Goal: Transaction & Acquisition: Purchase product/service

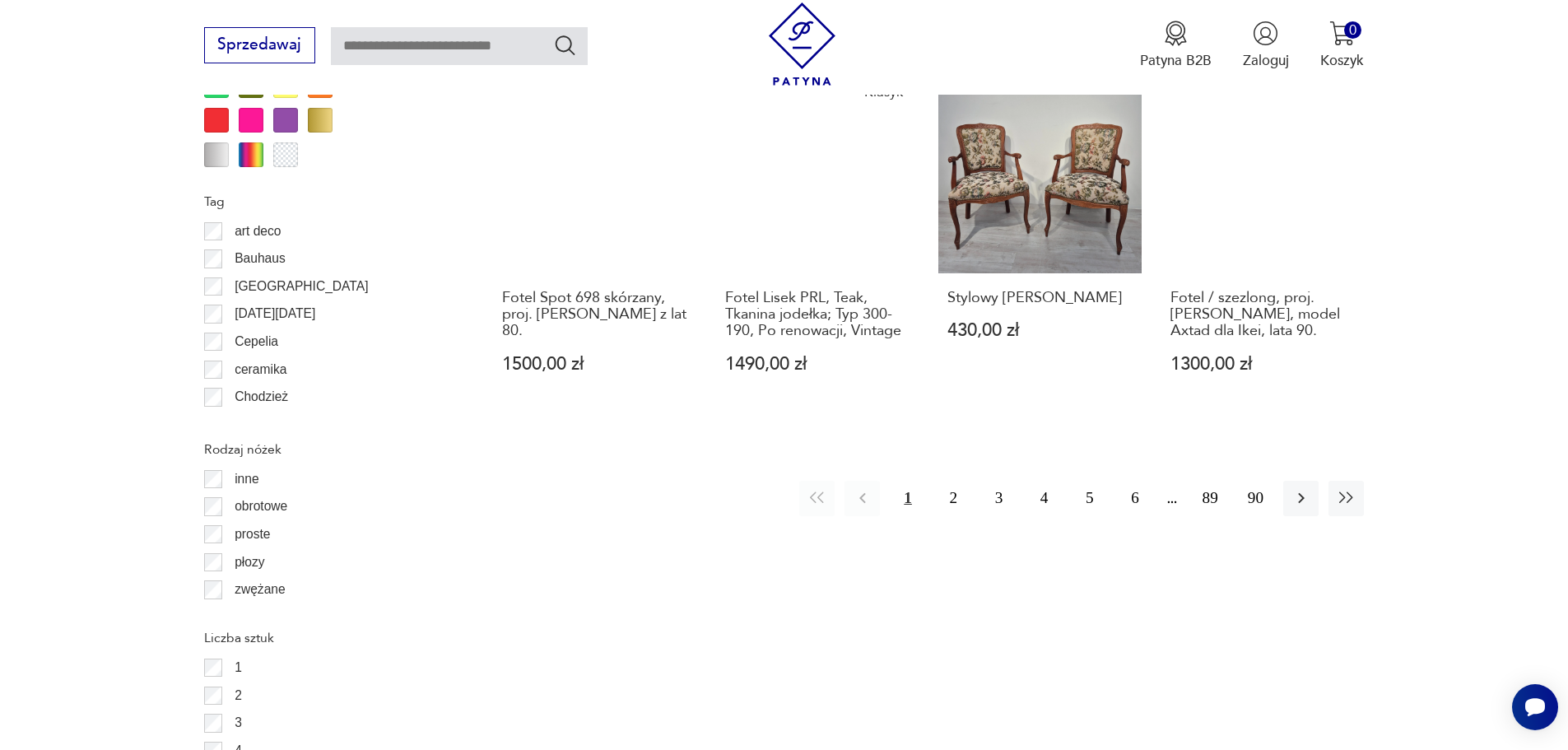
scroll to position [2029, 0]
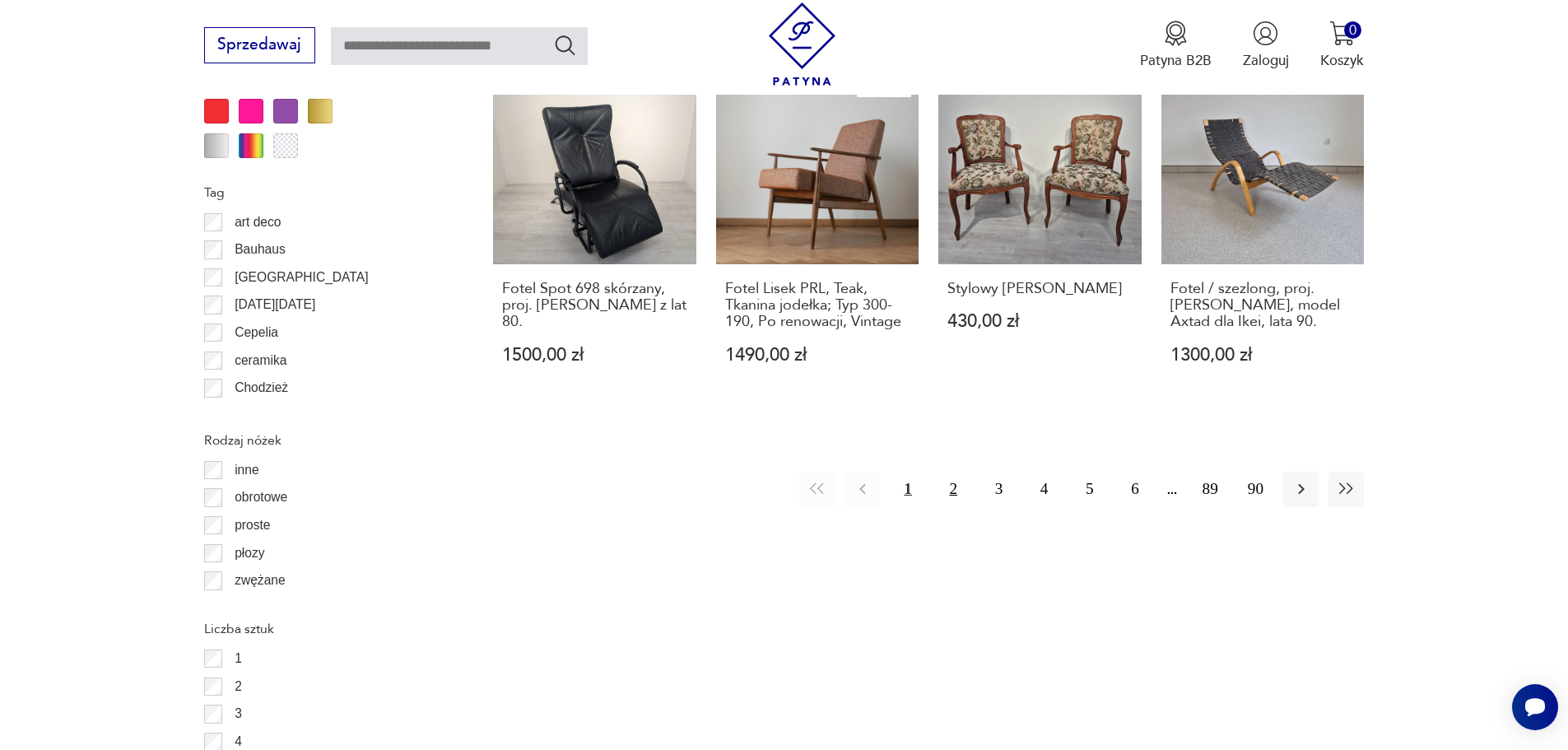
click at [953, 471] on button "2" at bounding box center [953, 489] width 35 height 35
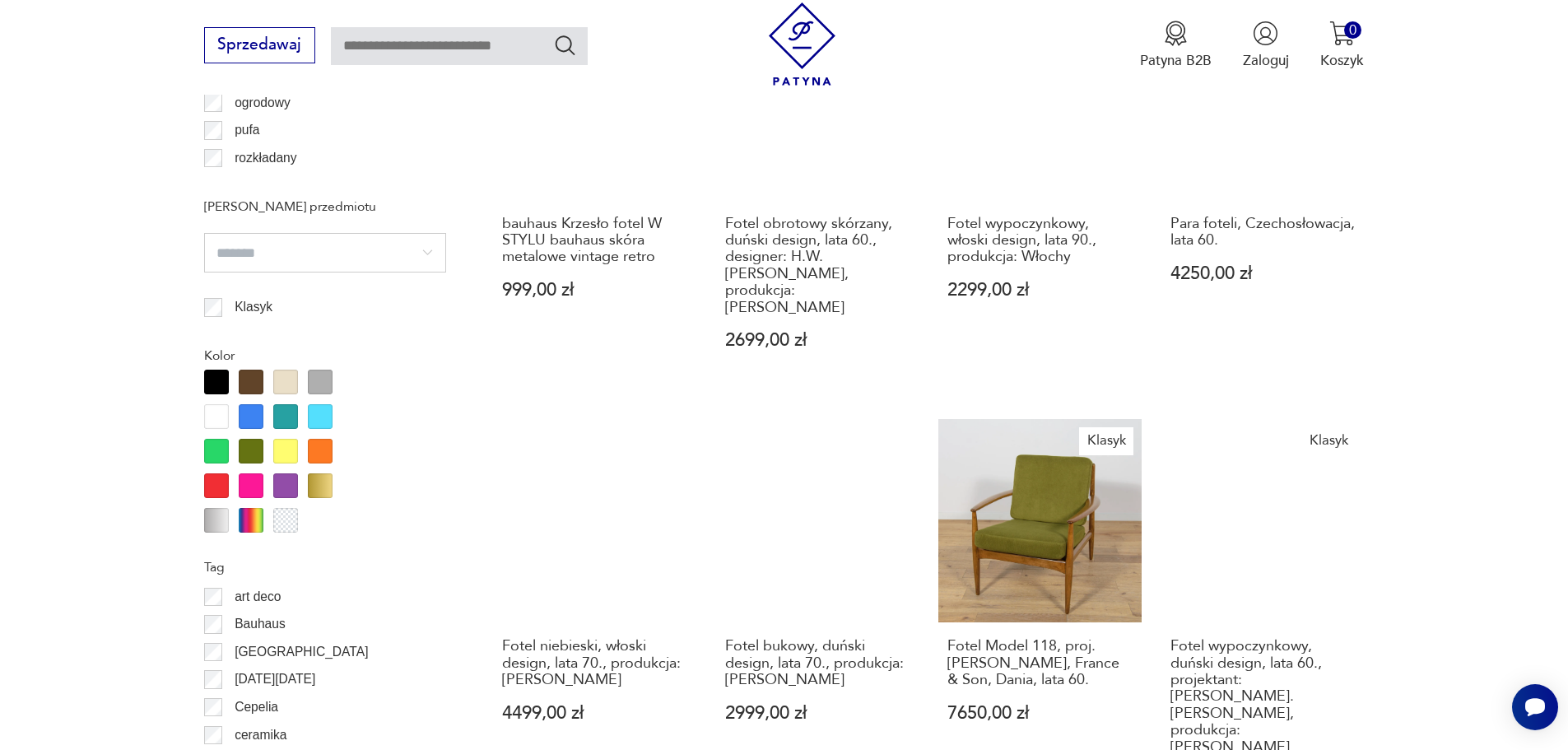
scroll to position [1700, 0]
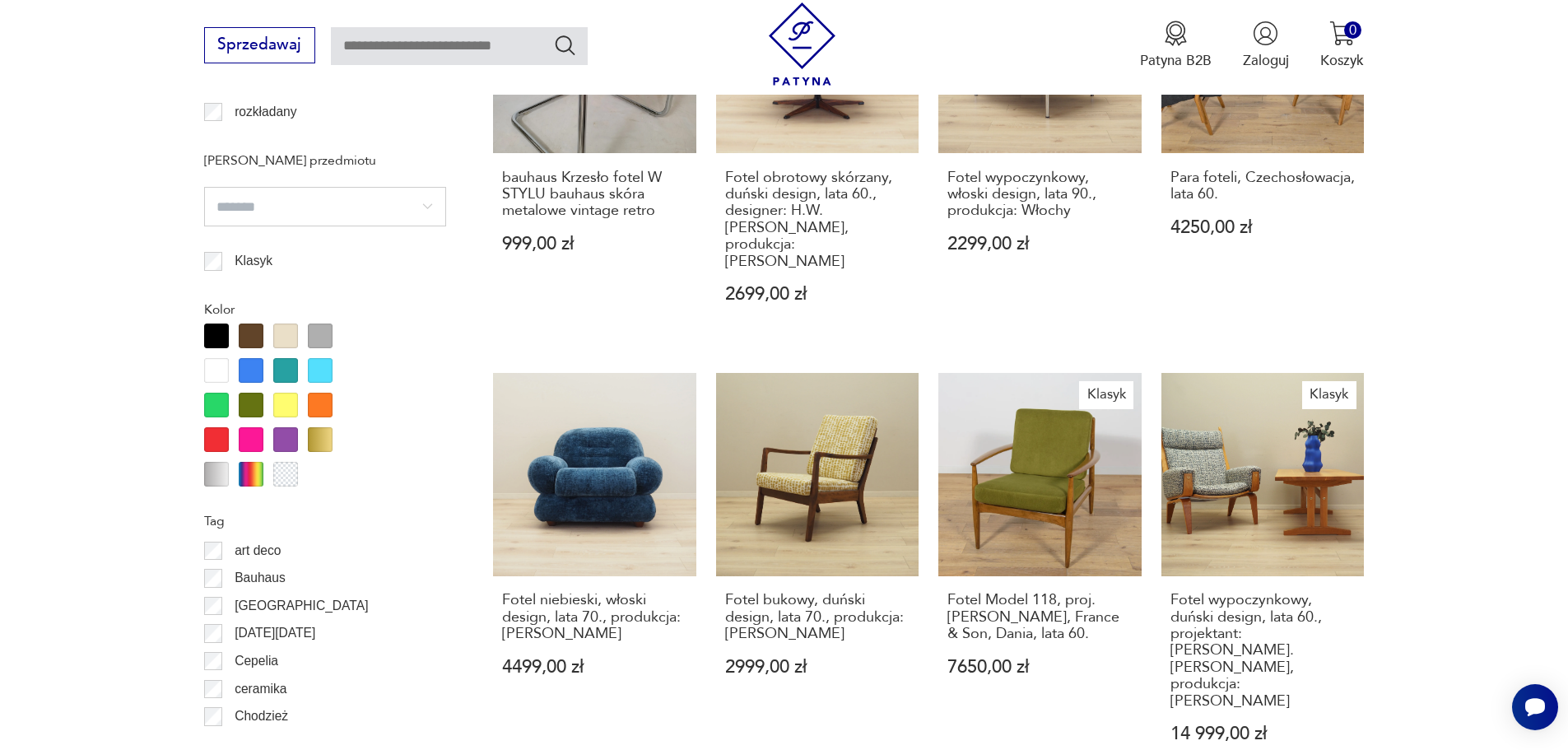
click at [249, 396] on div at bounding box center [251, 405] width 25 height 25
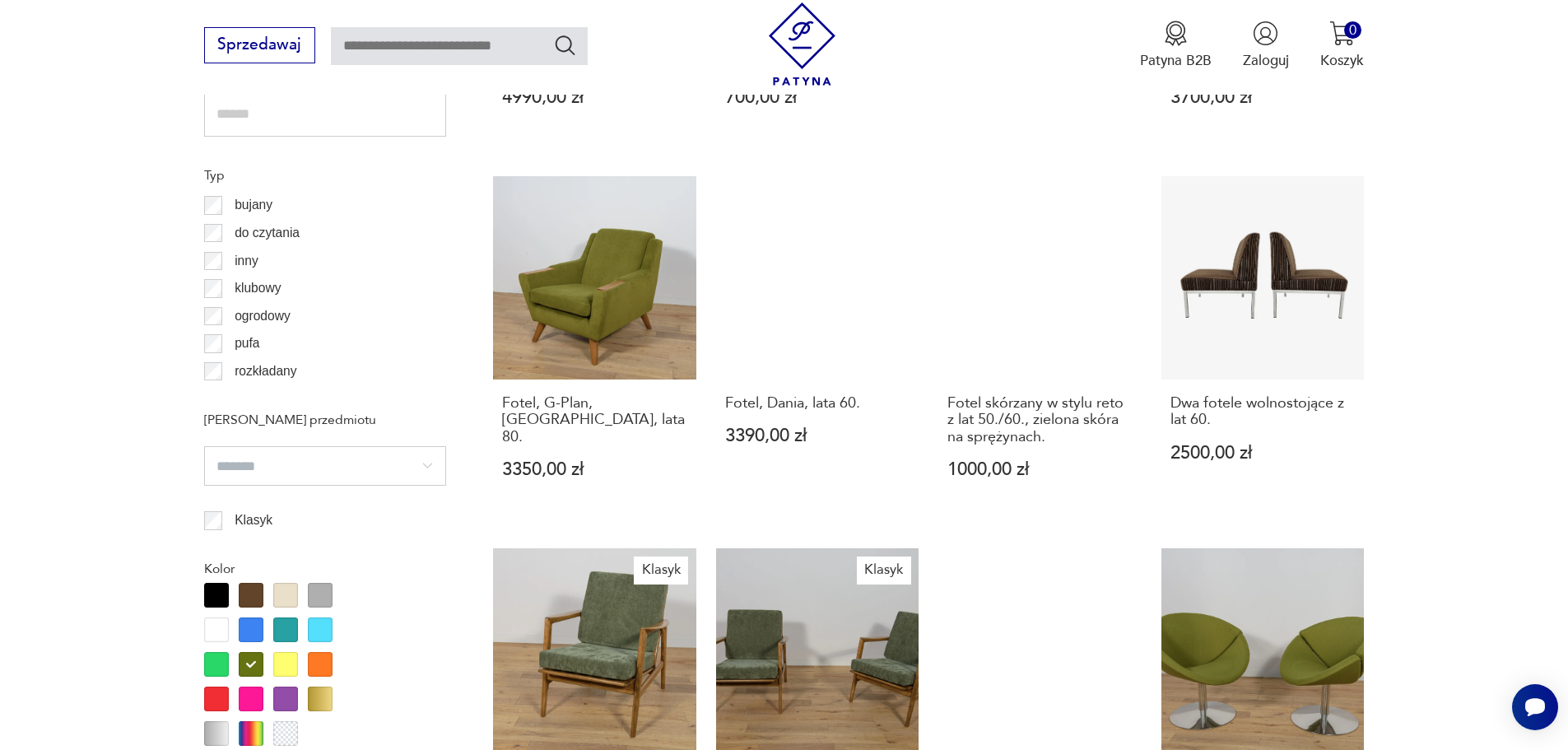
scroll to position [1535, 0]
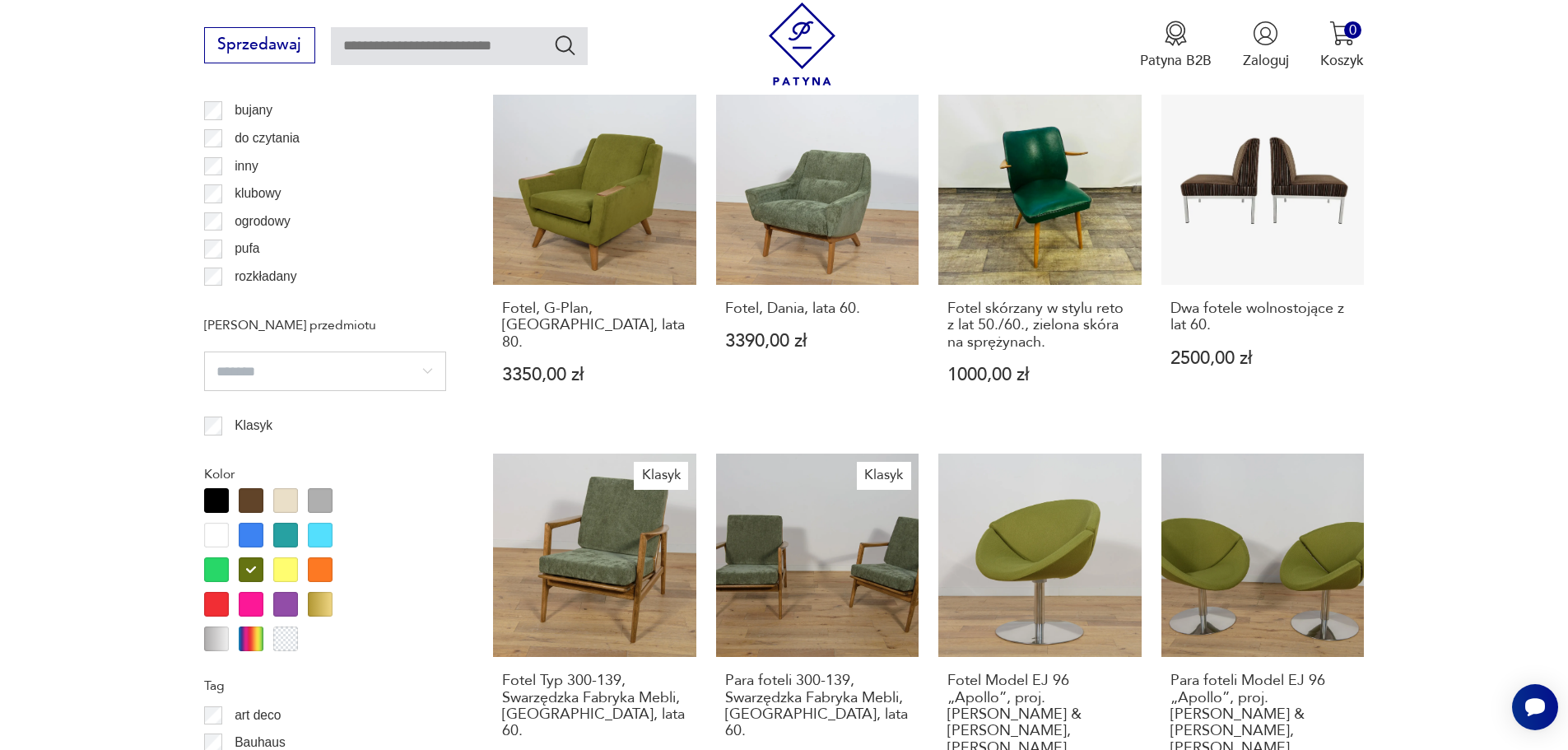
click at [288, 539] on div at bounding box center [286, 535] width 25 height 25
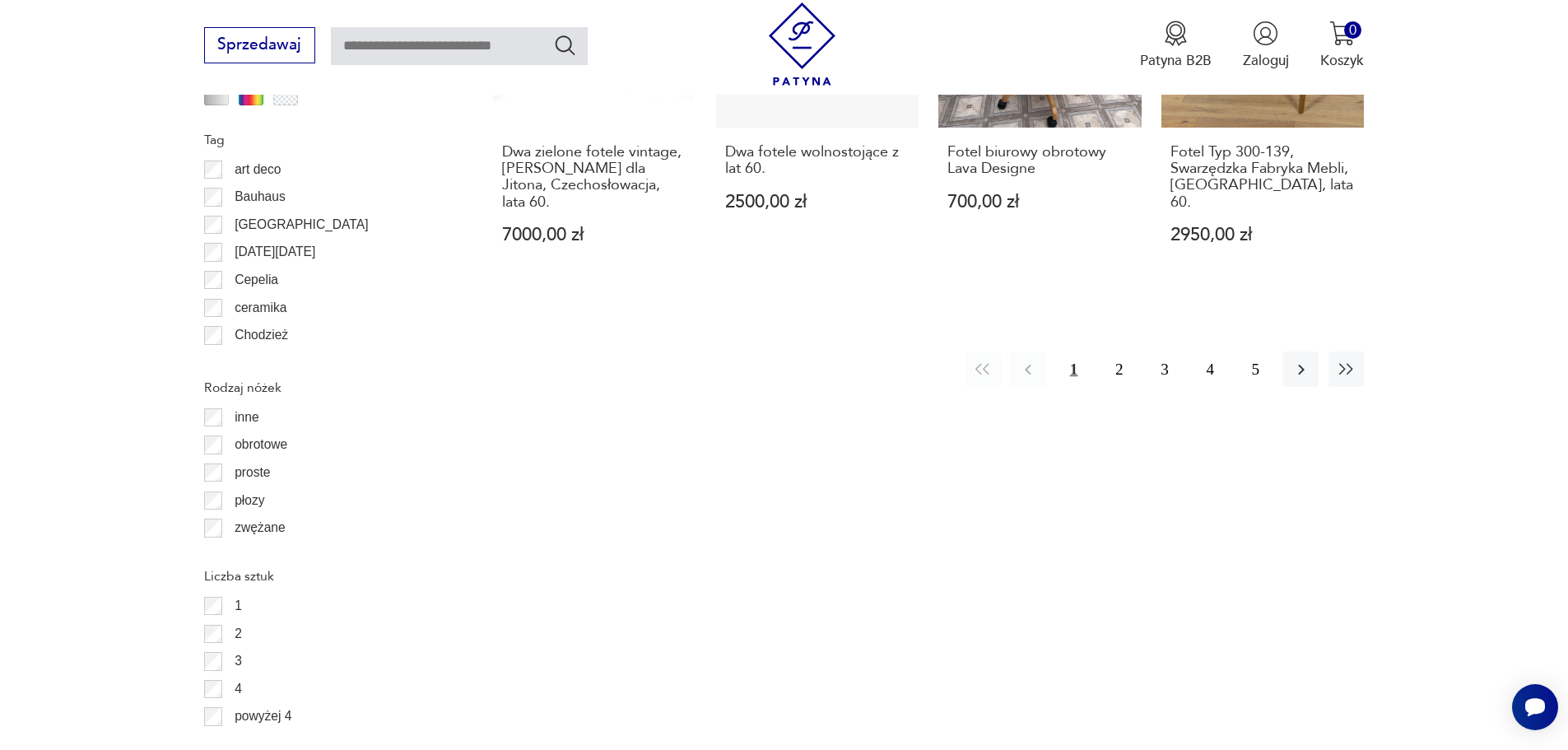
scroll to position [2111, 0]
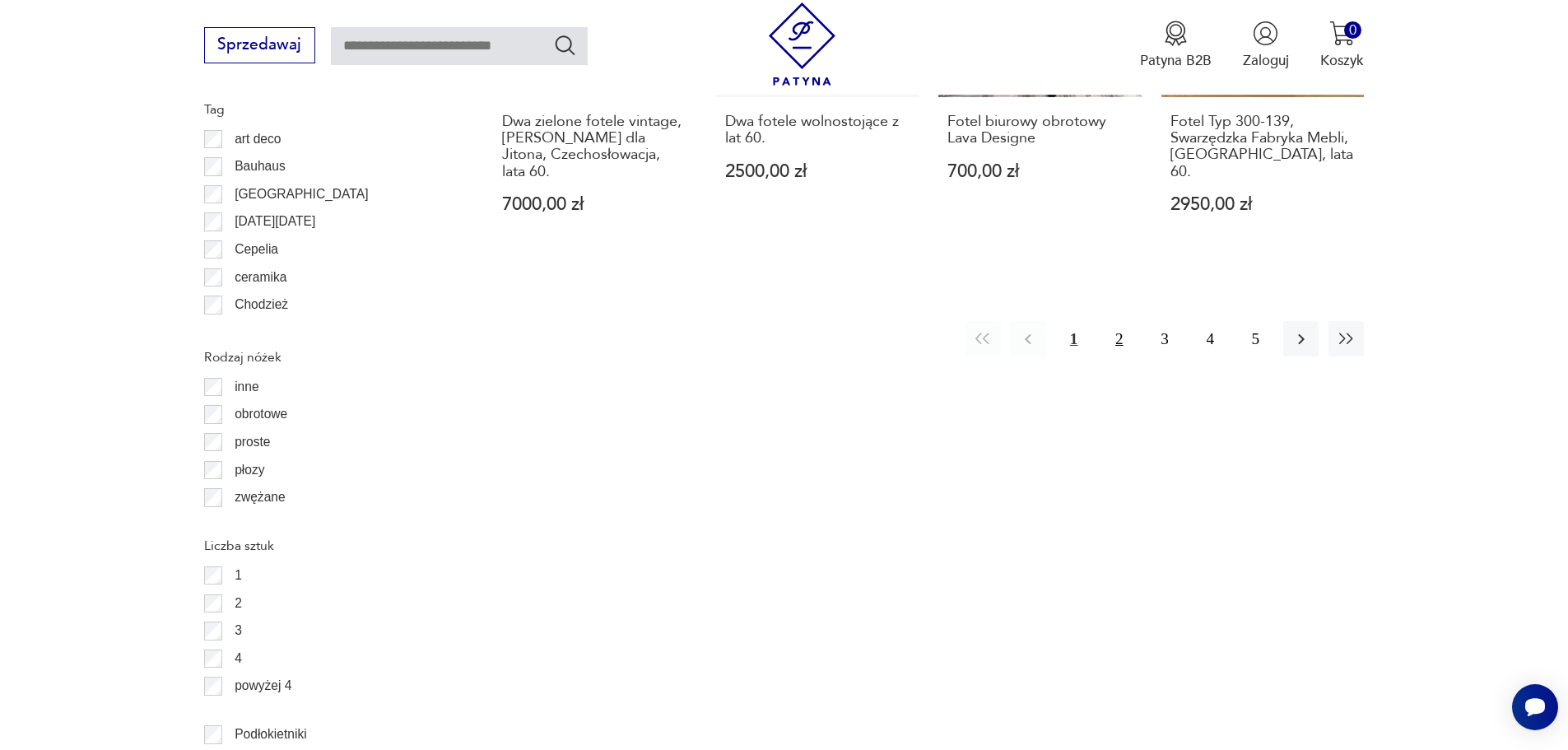
click at [1118, 321] on button "2" at bounding box center [1119, 339] width 35 height 35
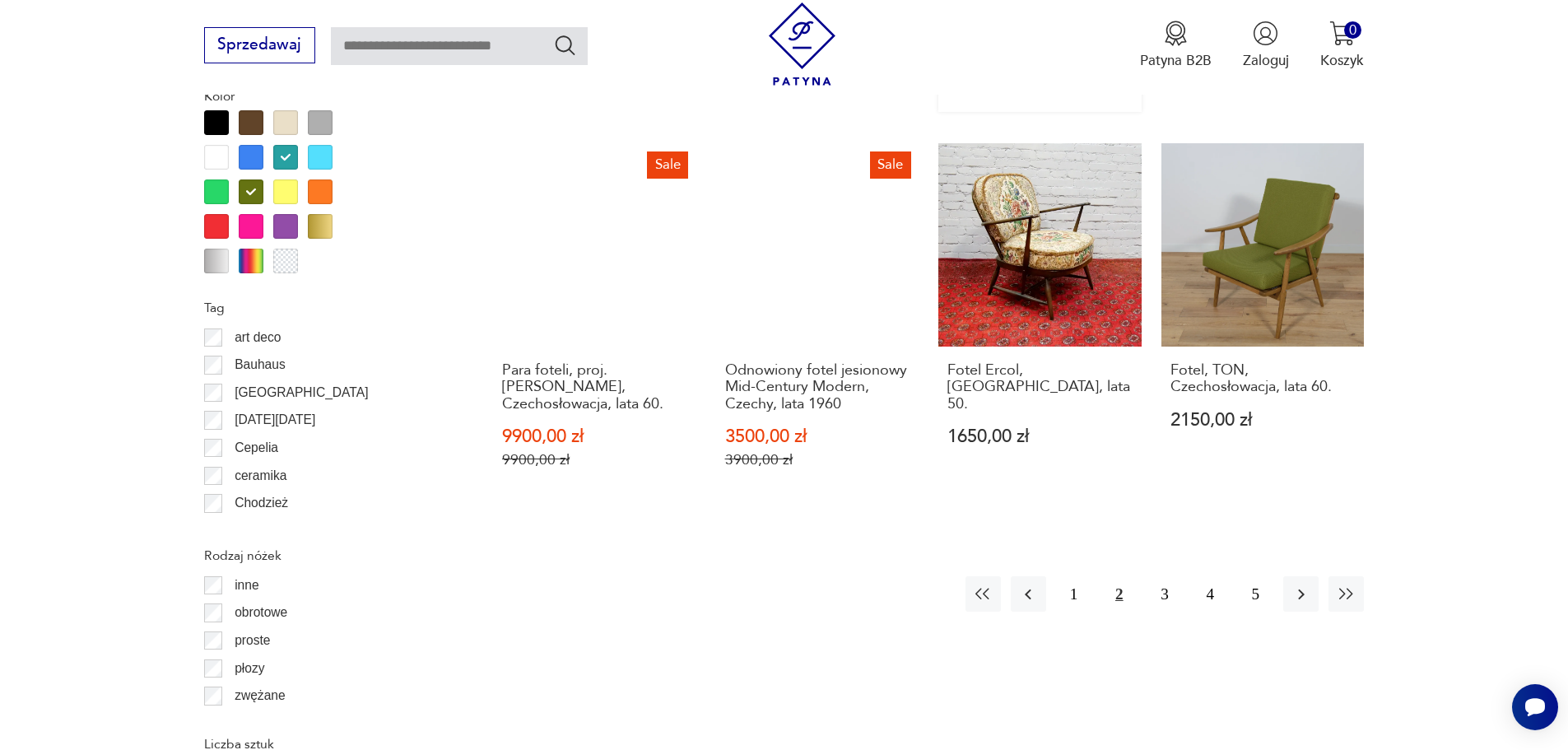
scroll to position [1946, 0]
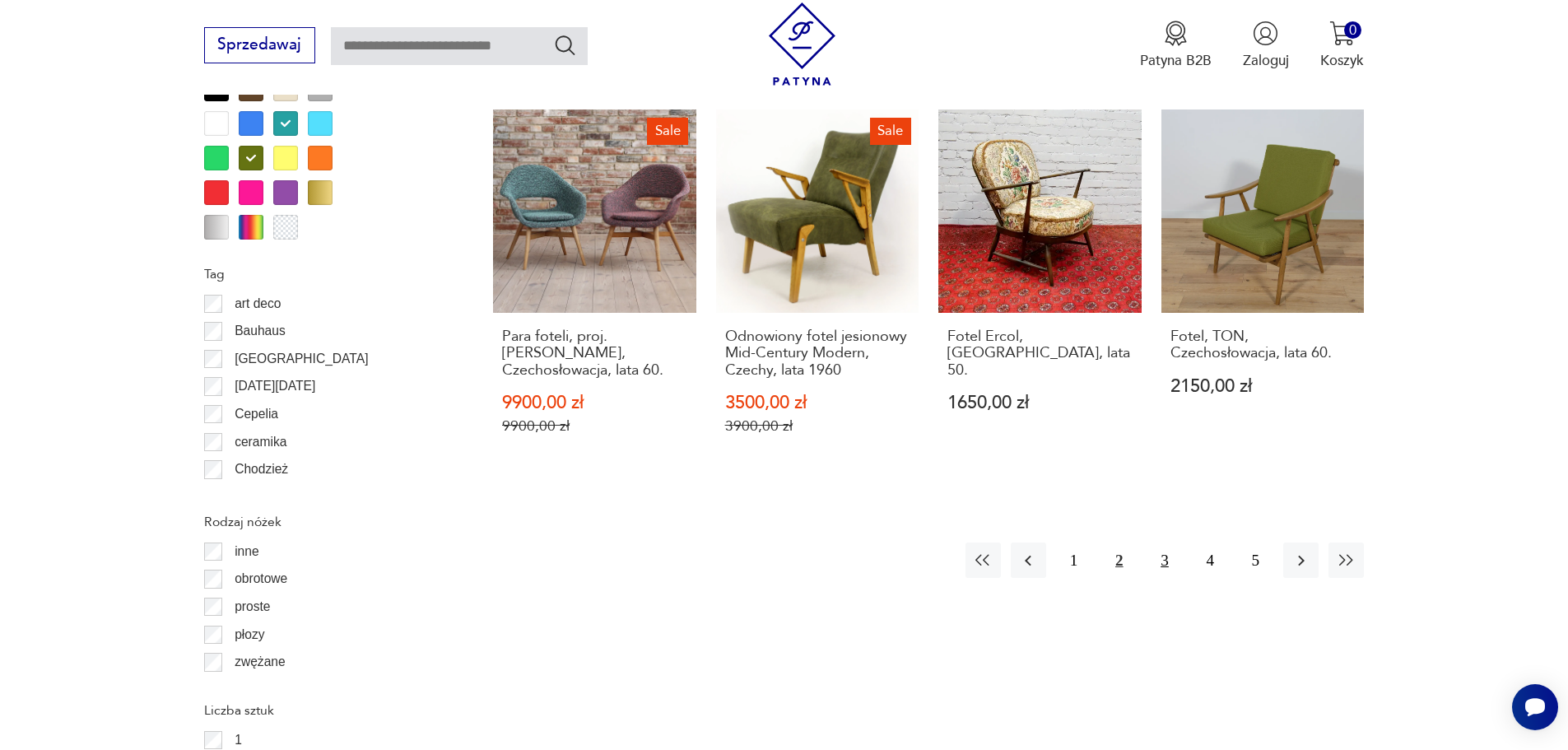
click at [1161, 543] on button "3" at bounding box center [1164, 560] width 35 height 35
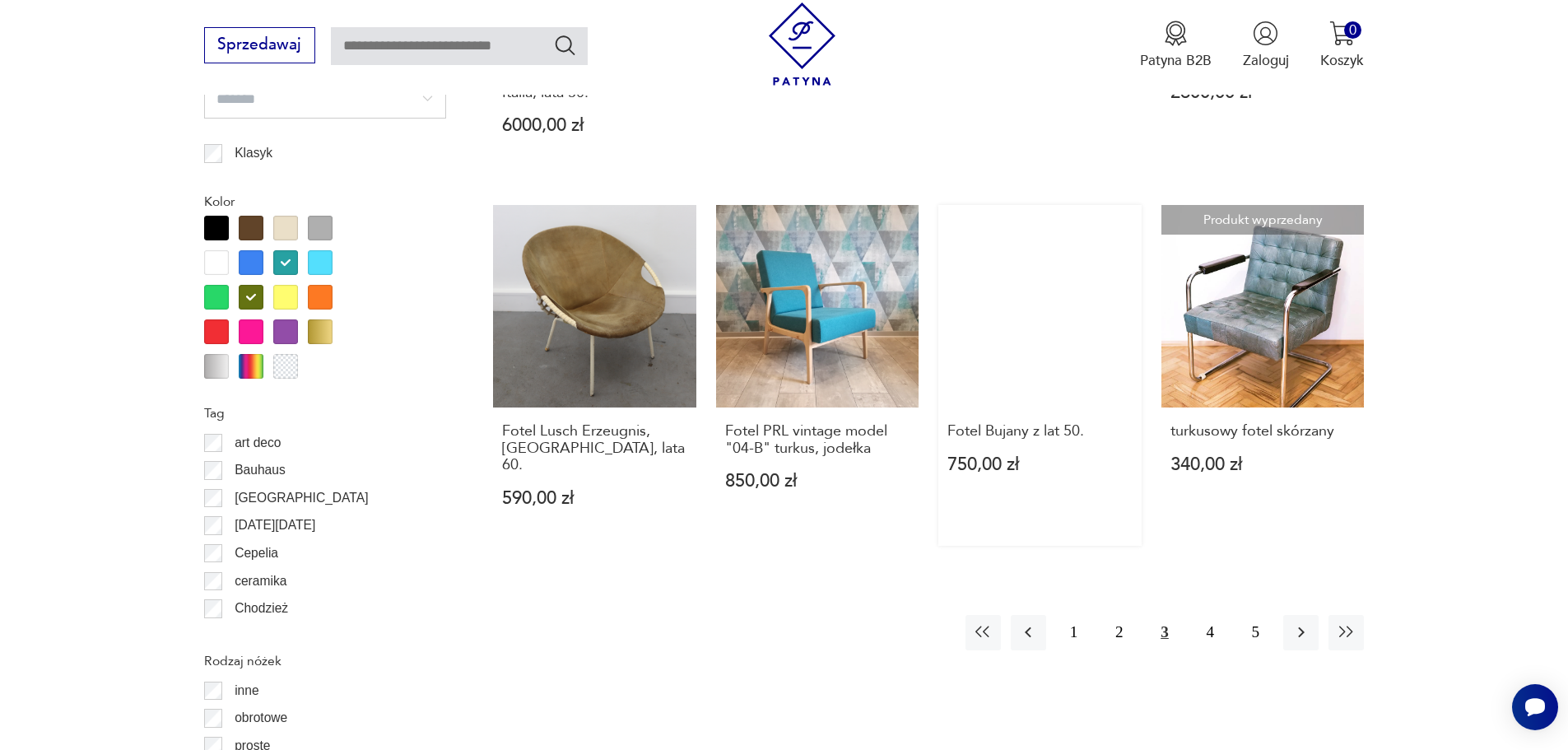
scroll to position [2029, 0]
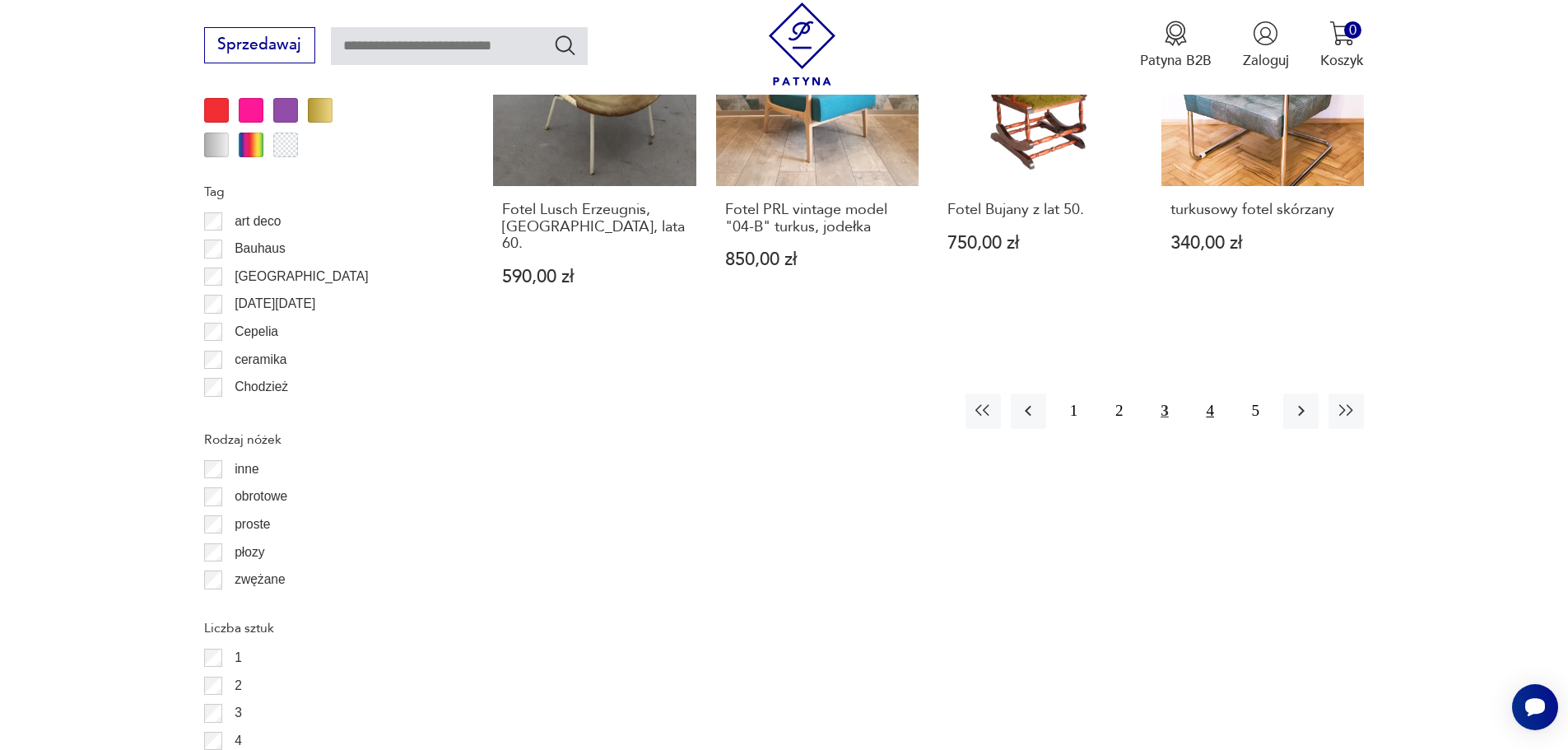
click at [1209, 394] on button "4" at bounding box center [1210, 411] width 35 height 35
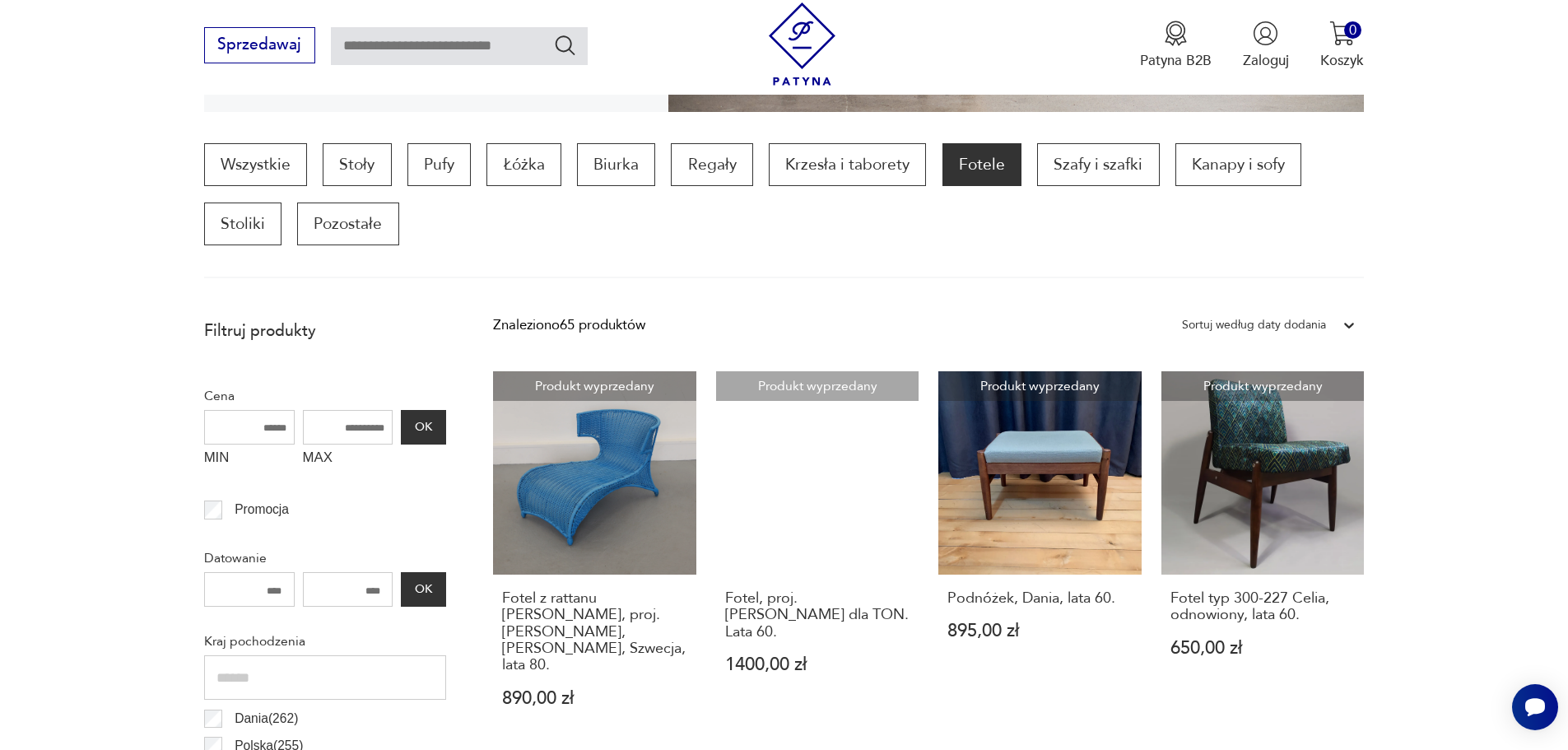
scroll to position [466, 0]
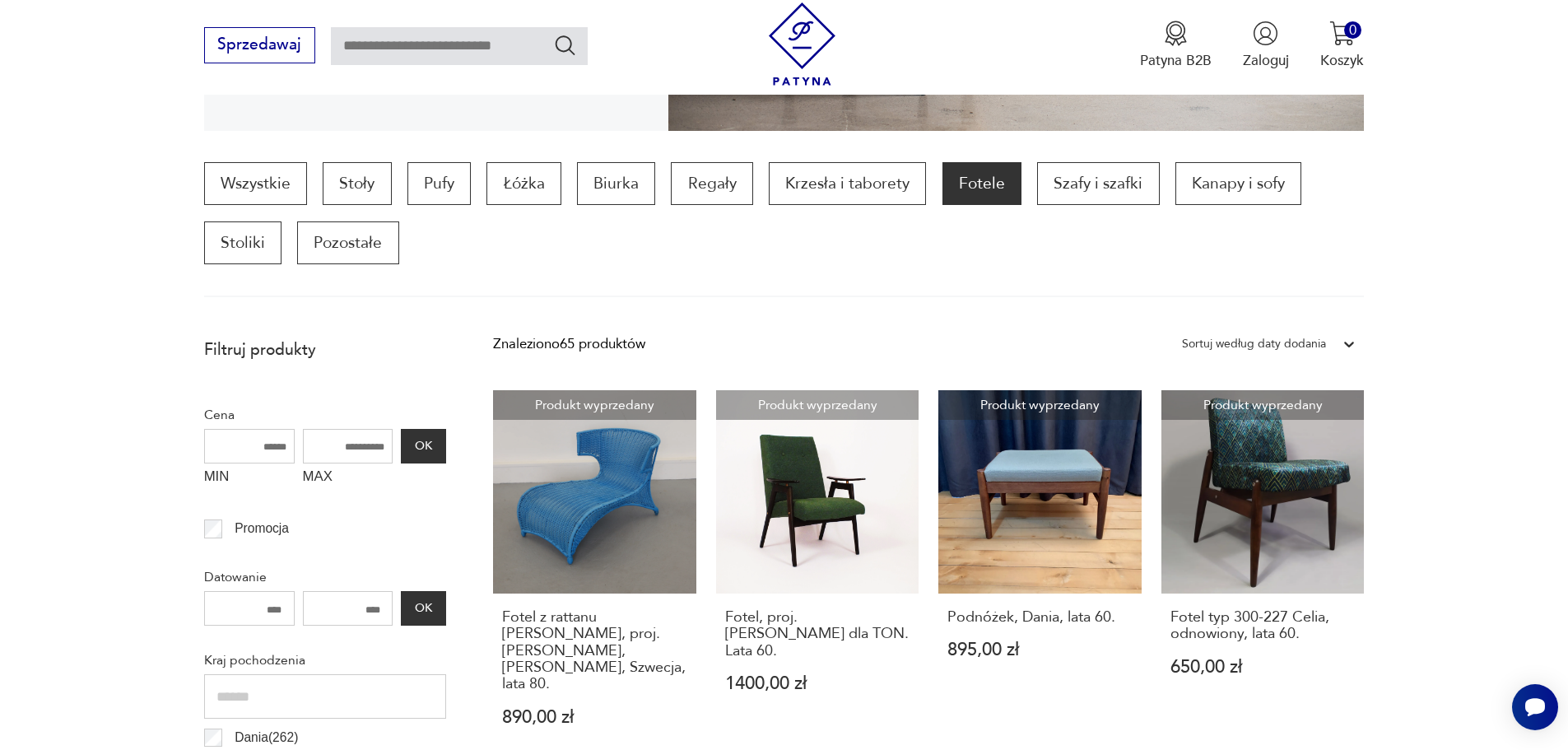
click at [996, 170] on p "Fotele" at bounding box center [982, 184] width 79 height 42
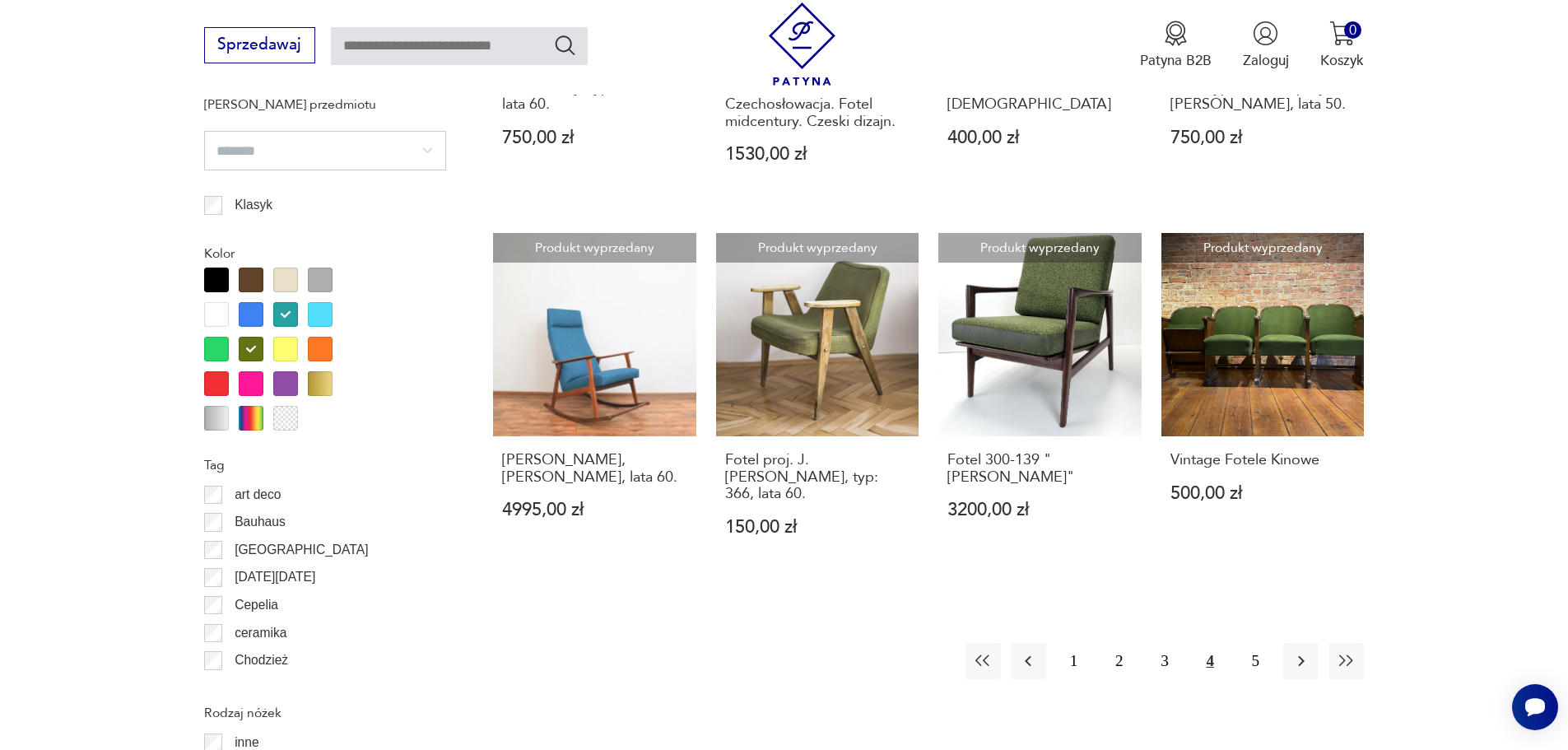
scroll to position [1946, 0]
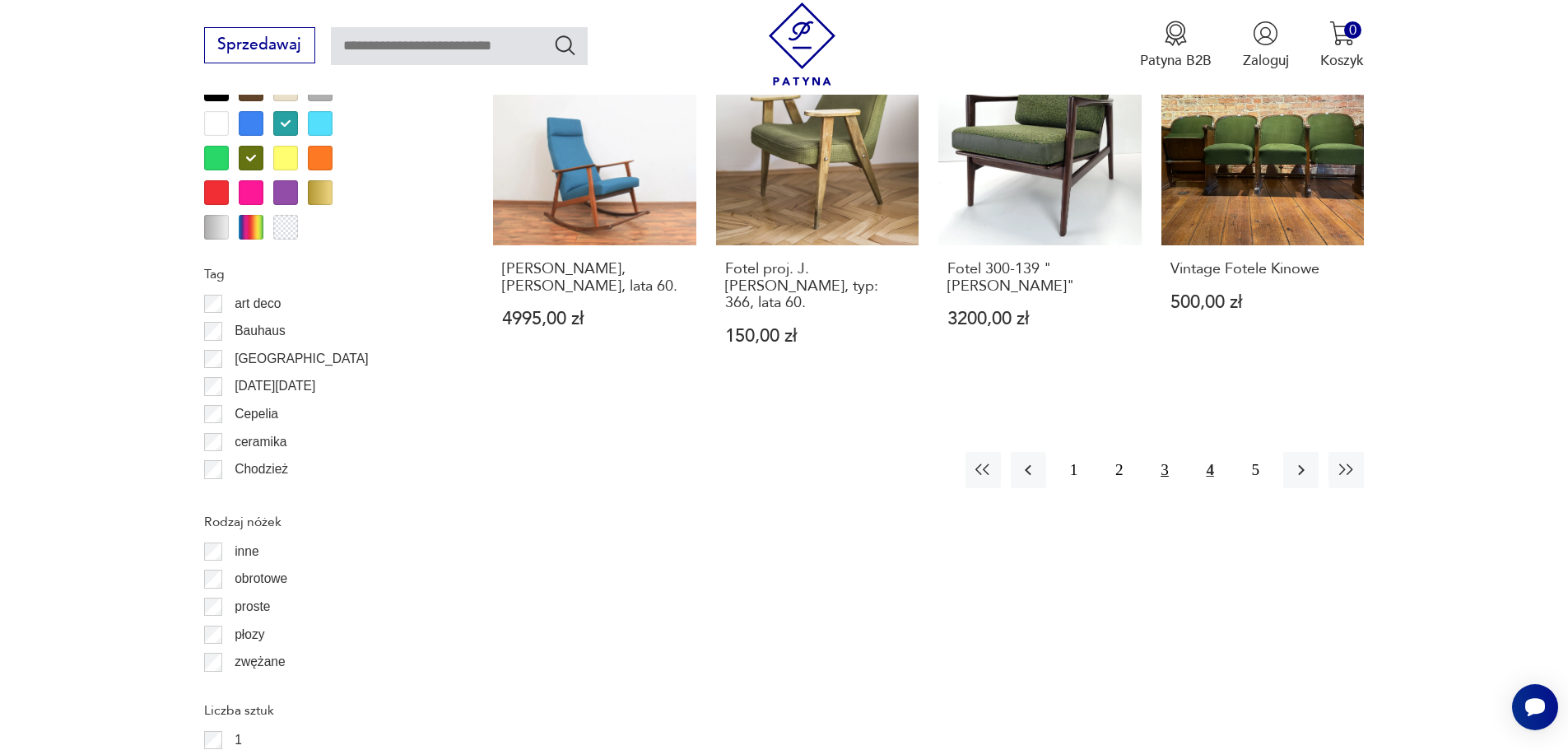
click at [1155, 452] on button "3" at bounding box center [1164, 469] width 35 height 35
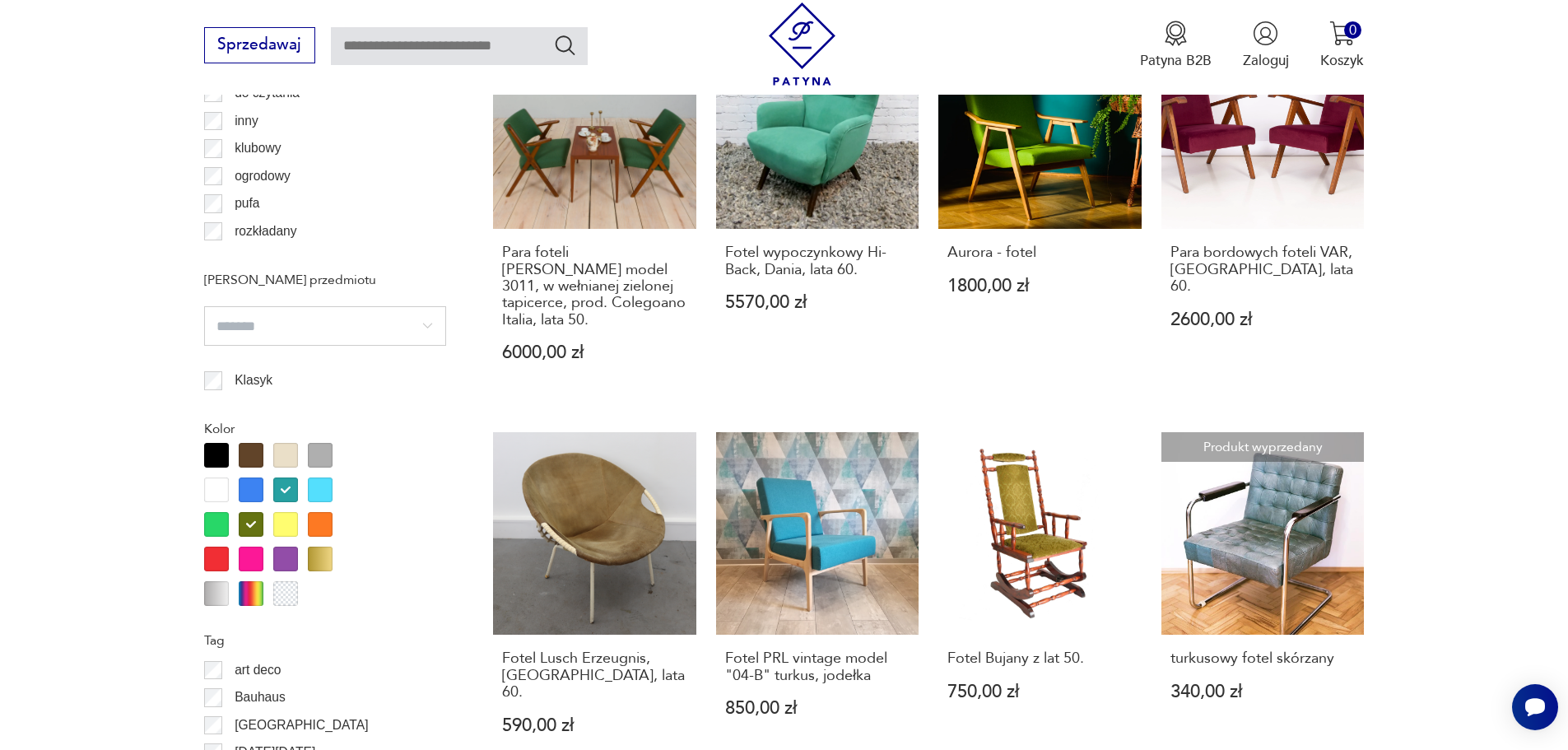
scroll to position [1946, 0]
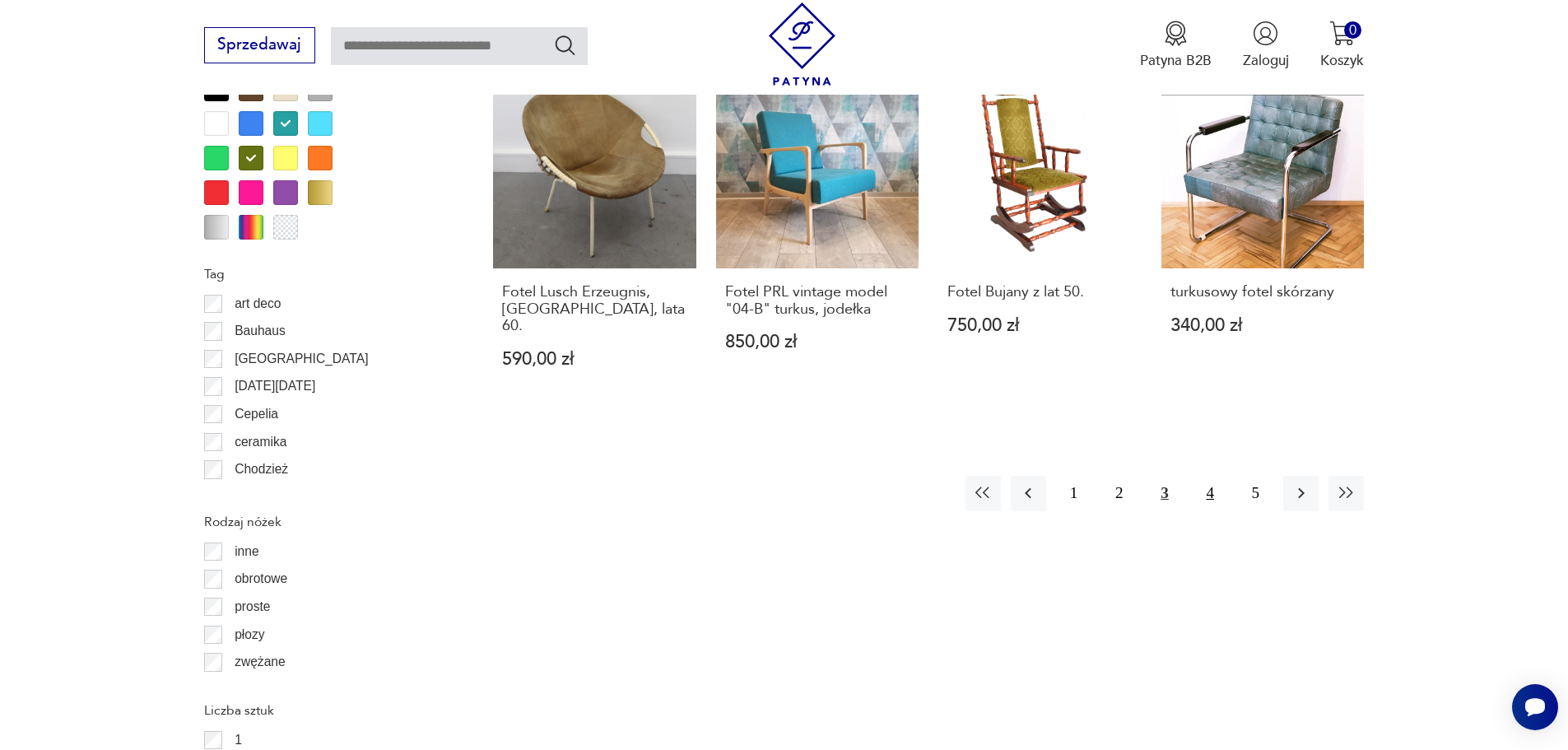
click at [1214, 476] on button "4" at bounding box center [1210, 493] width 35 height 35
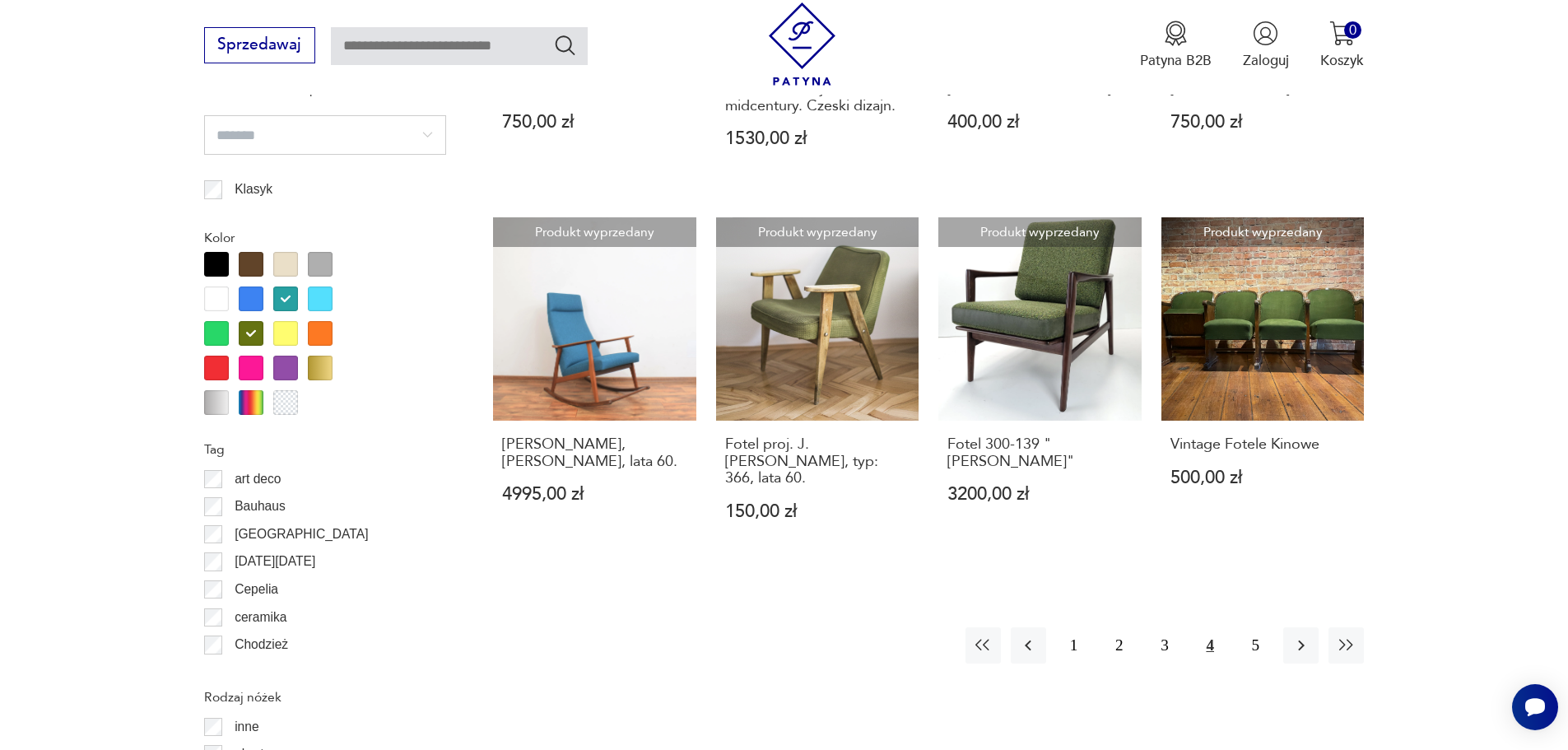
scroll to position [1782, 0]
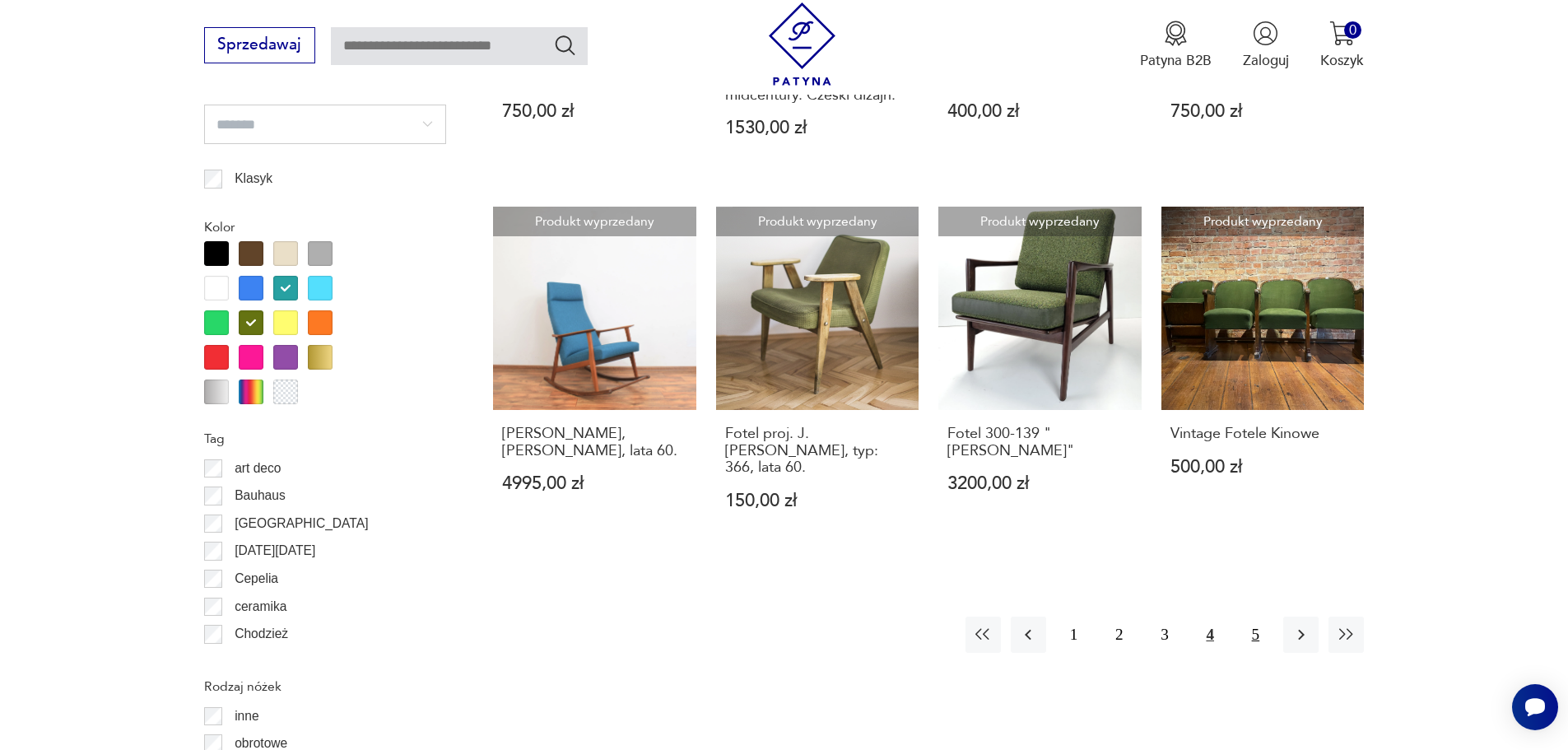
click at [1258, 616] on button "5" at bounding box center [1256, 634] width 35 height 35
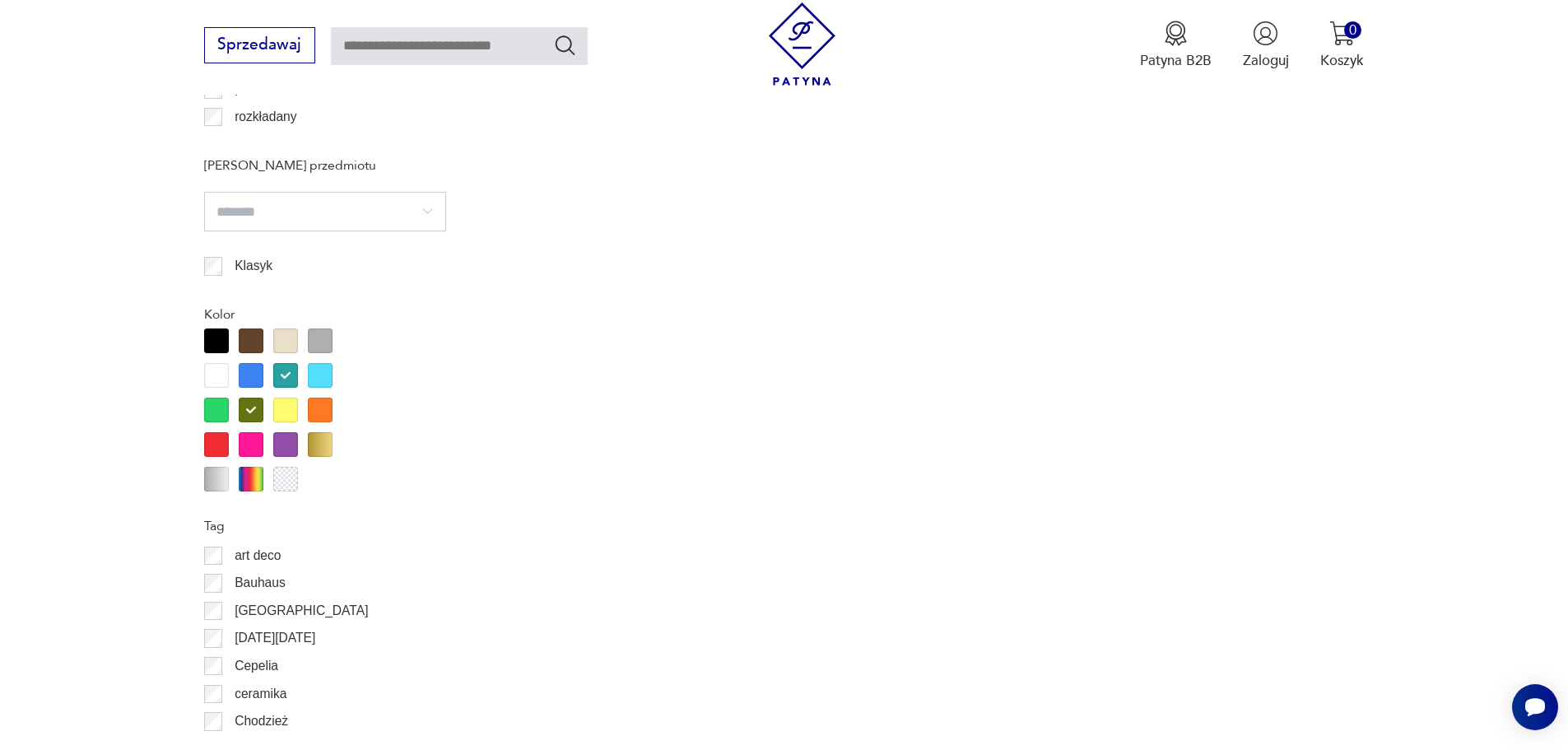
scroll to position [1700, 0]
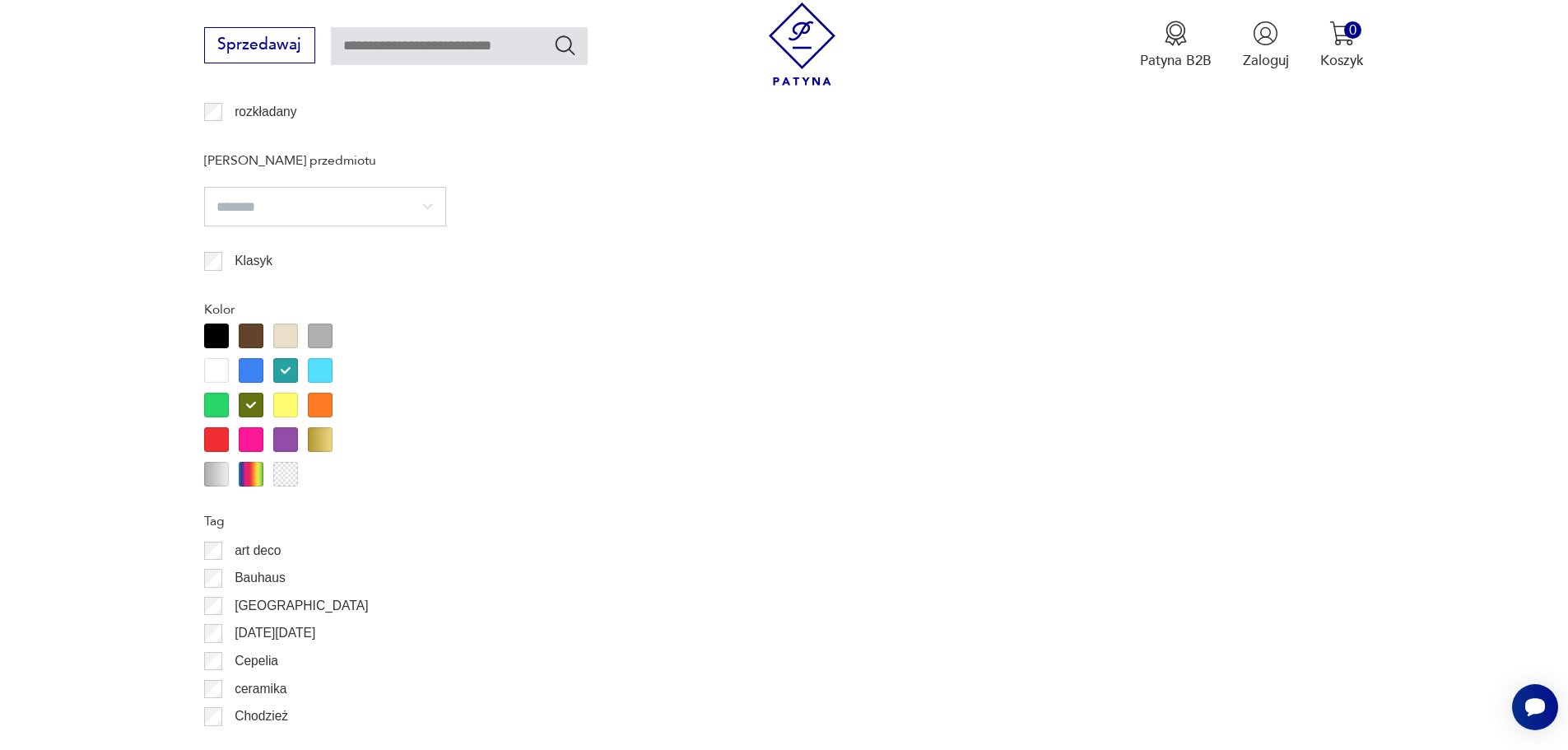
click at [246, 402] on div at bounding box center [251, 405] width 25 height 25
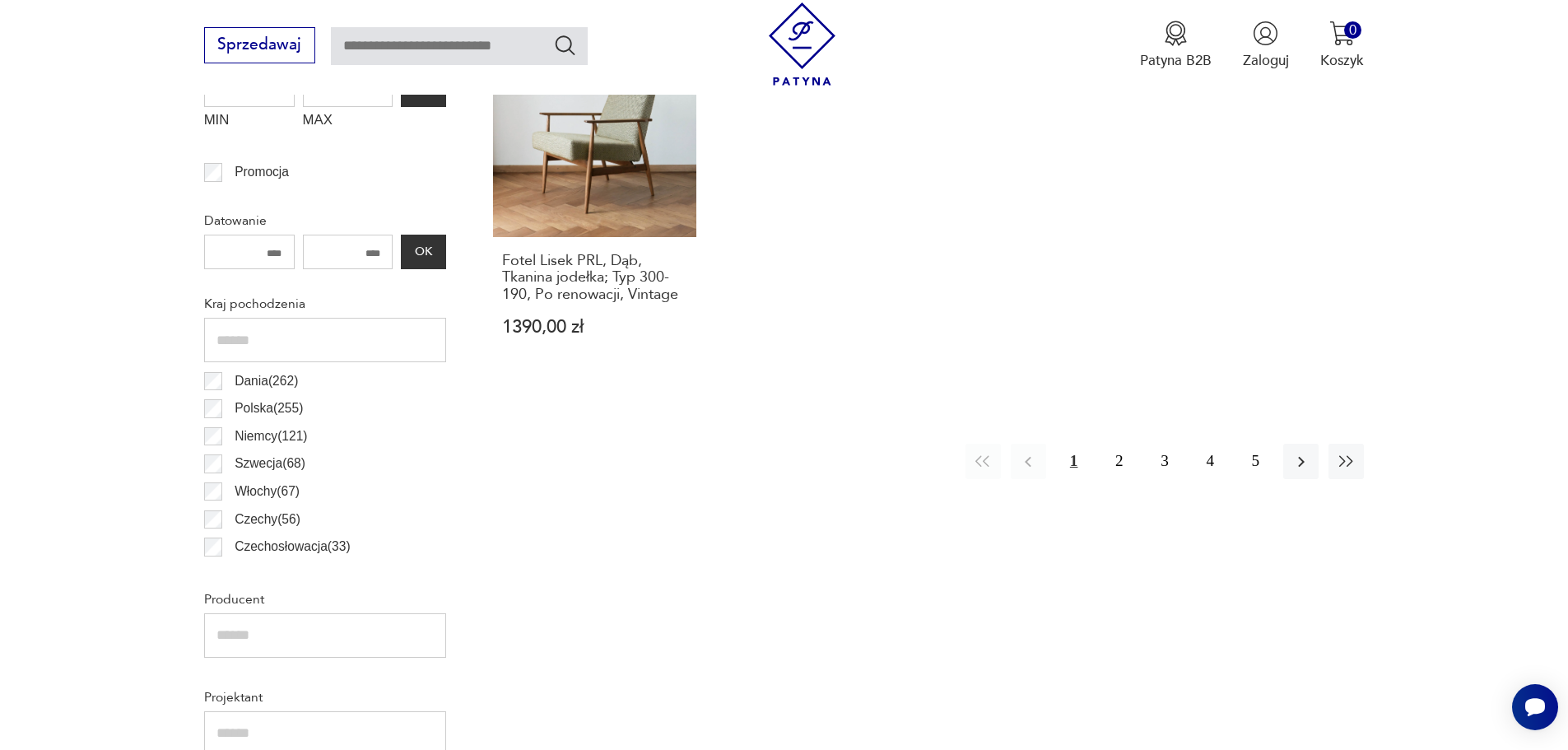
drag, startPoint x: 281, startPoint y: 369, endPoint x: 274, endPoint y: 375, distance: 9.2
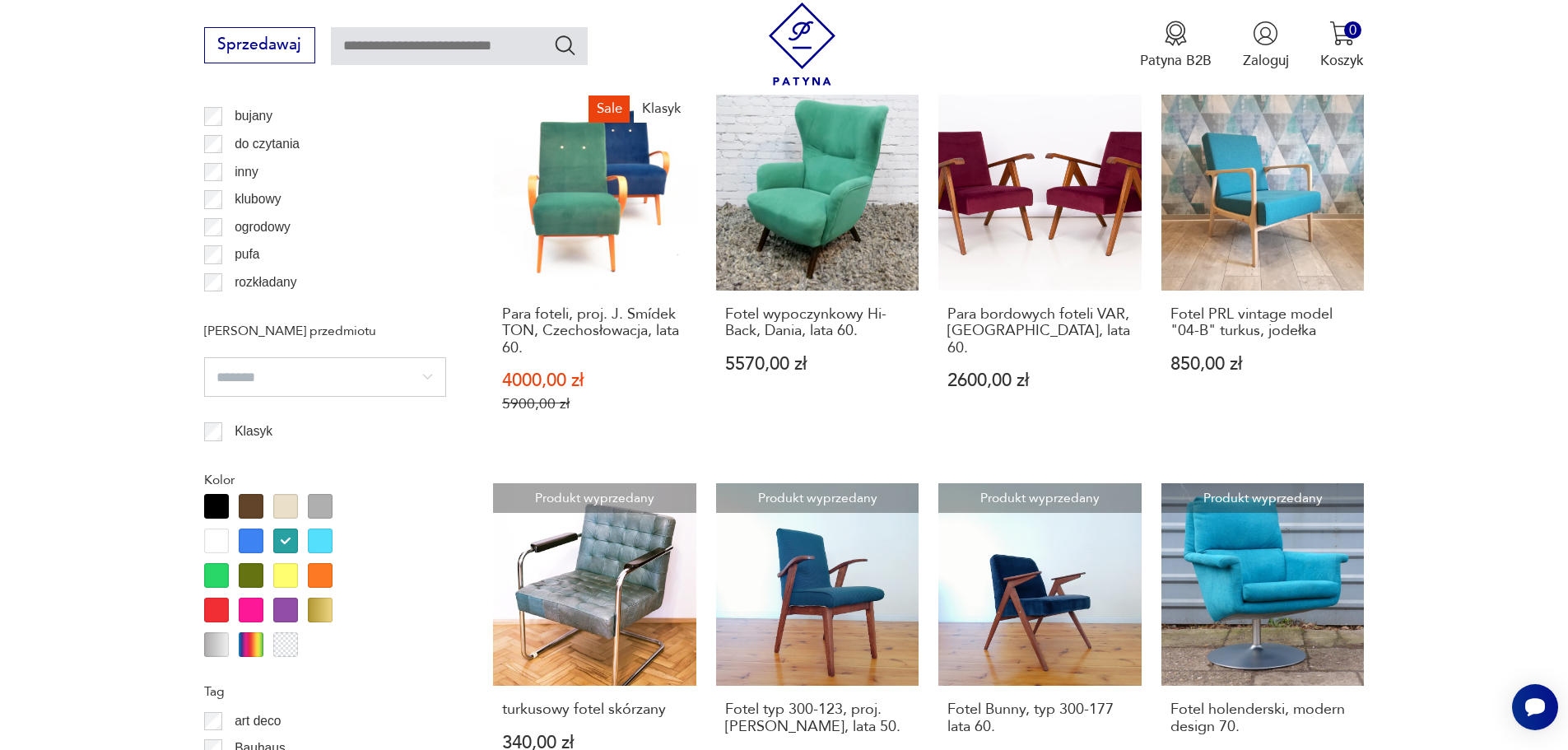
scroll to position [1535, 0]
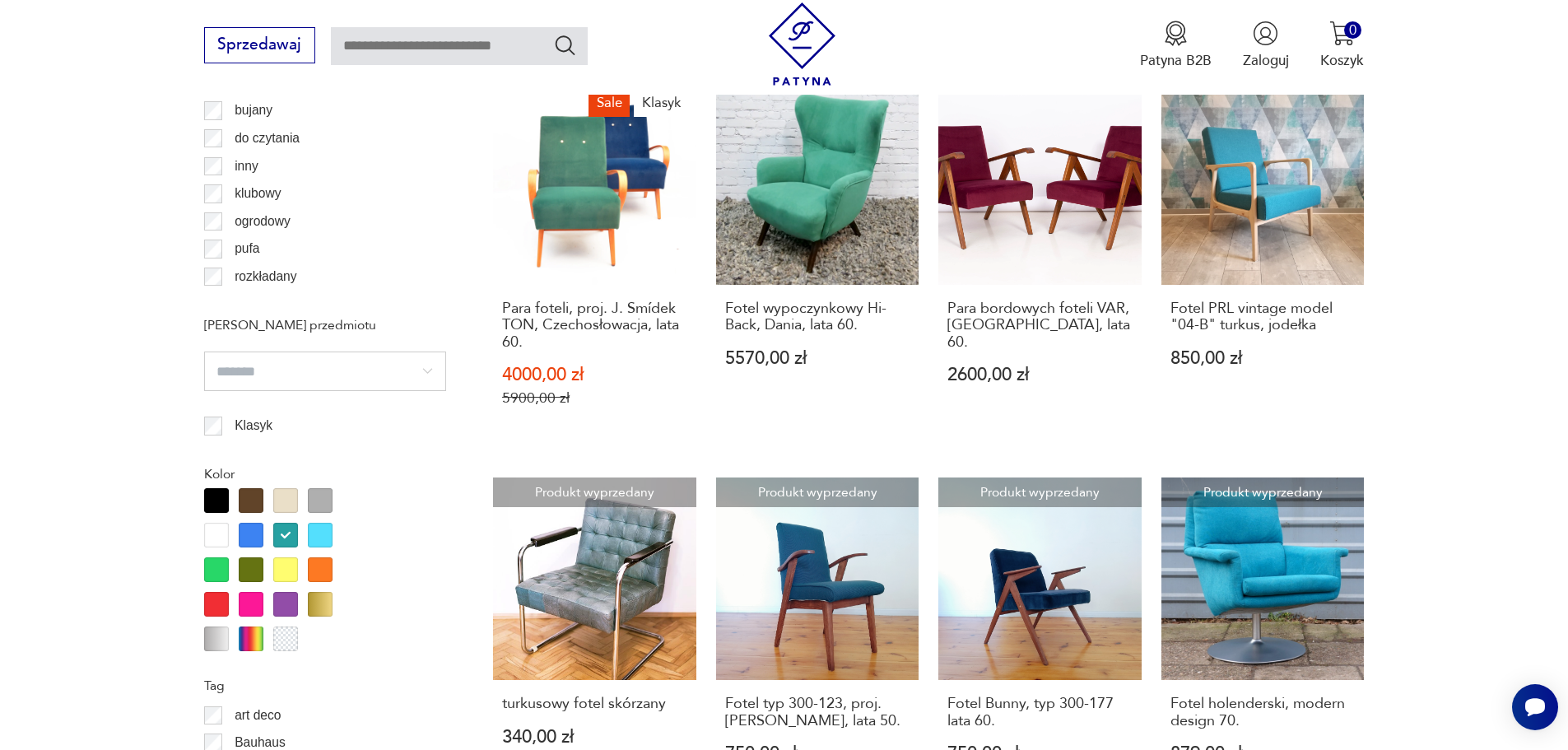
click at [279, 534] on div at bounding box center [286, 535] width 25 height 25
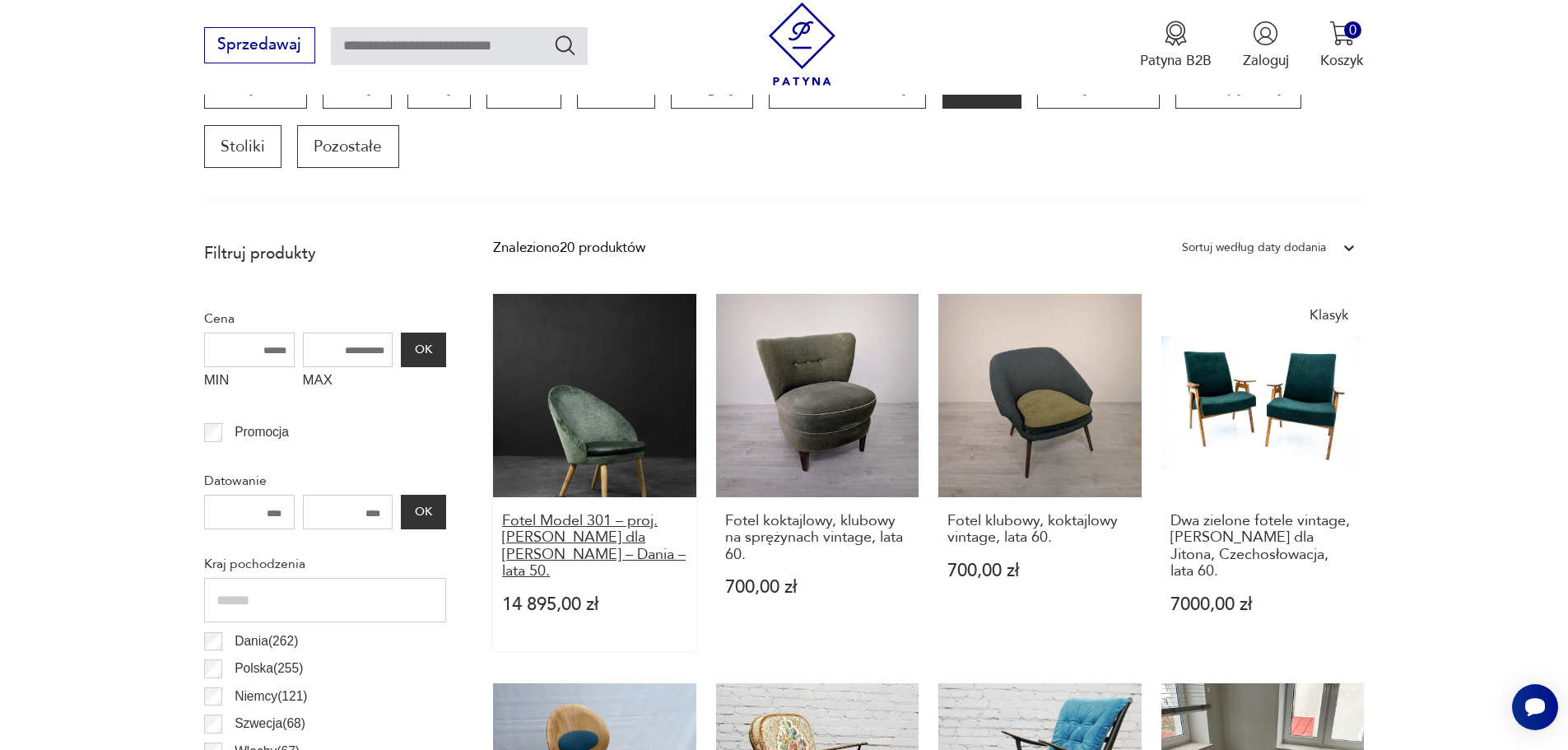
scroll to position [548, 0]
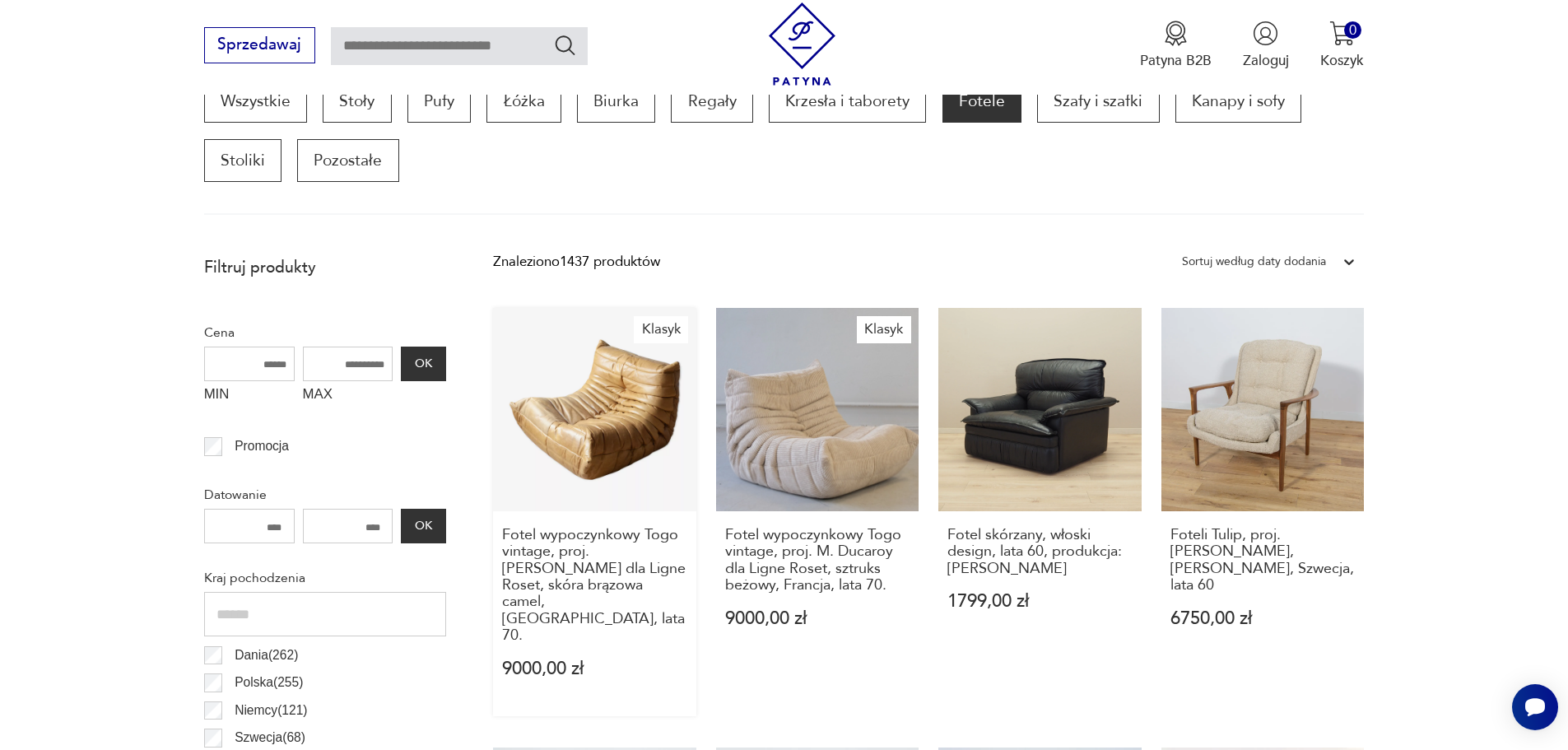
click at [611, 442] on link "Klasyk Fotel wypoczynkowy [GEOGRAPHIC_DATA] vintage, proj. [PERSON_NAME] dla Li…" at bounding box center [595, 512] width 203 height 409
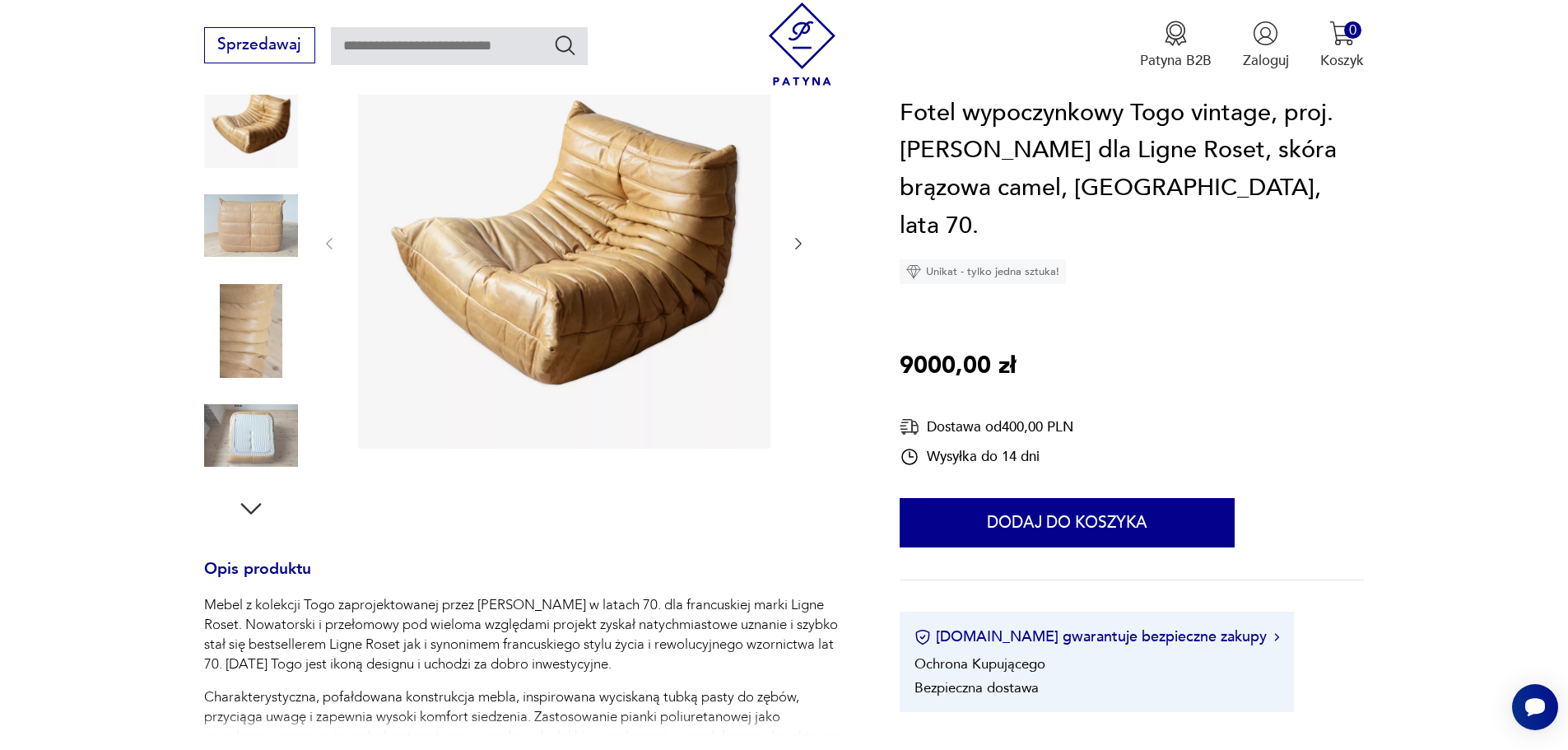
scroll to position [329, 0]
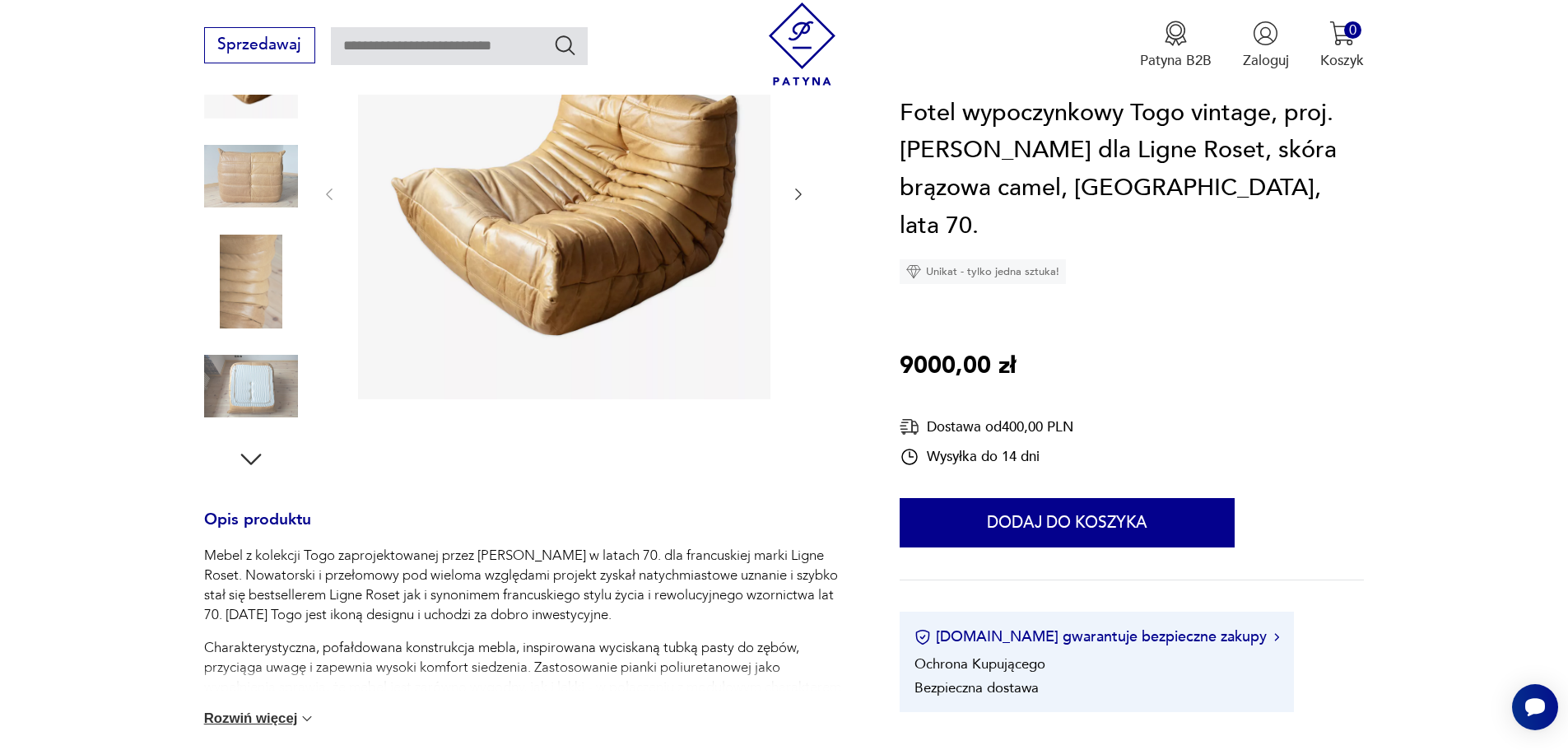
click at [283, 378] on img at bounding box center [251, 386] width 94 height 94
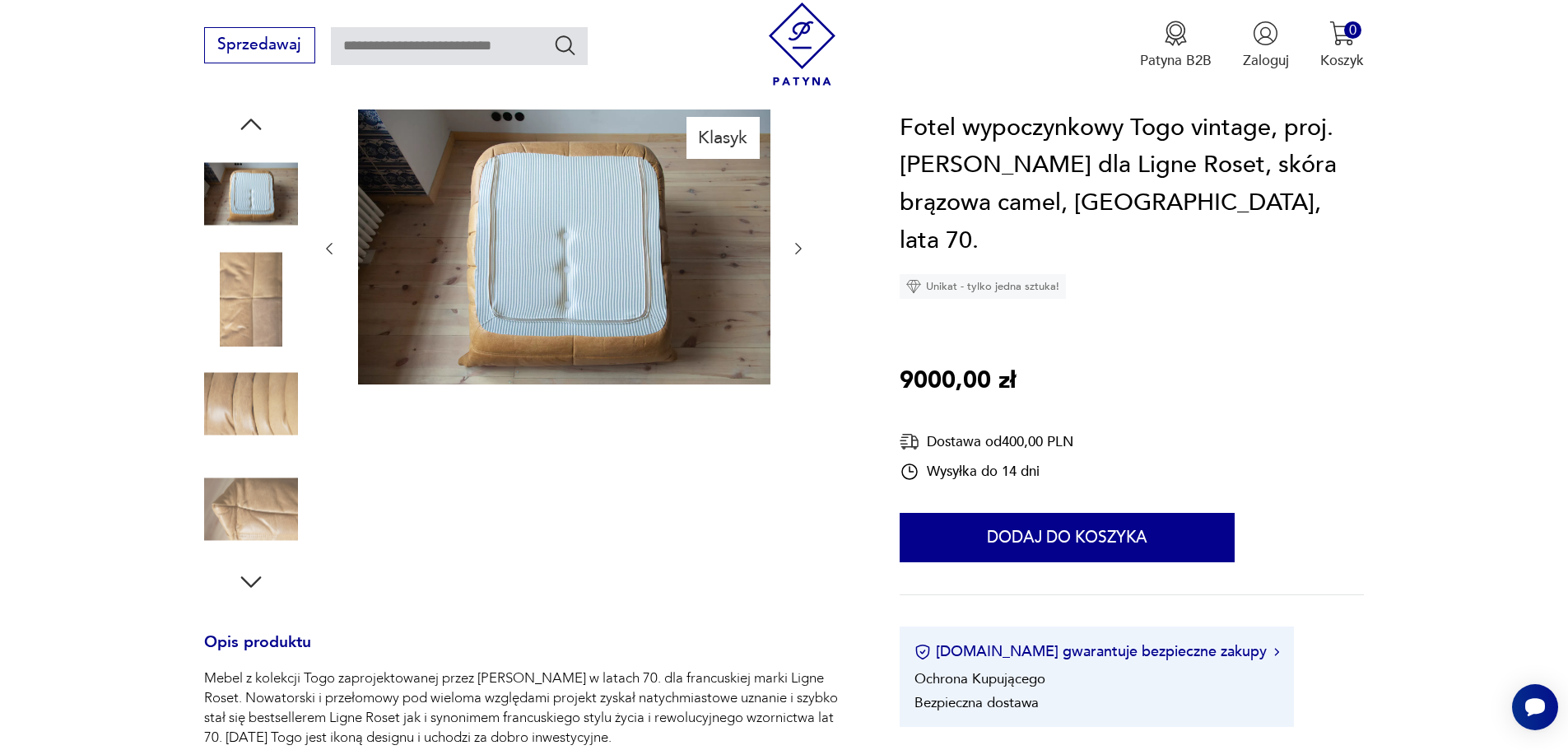
scroll to position [82, 0]
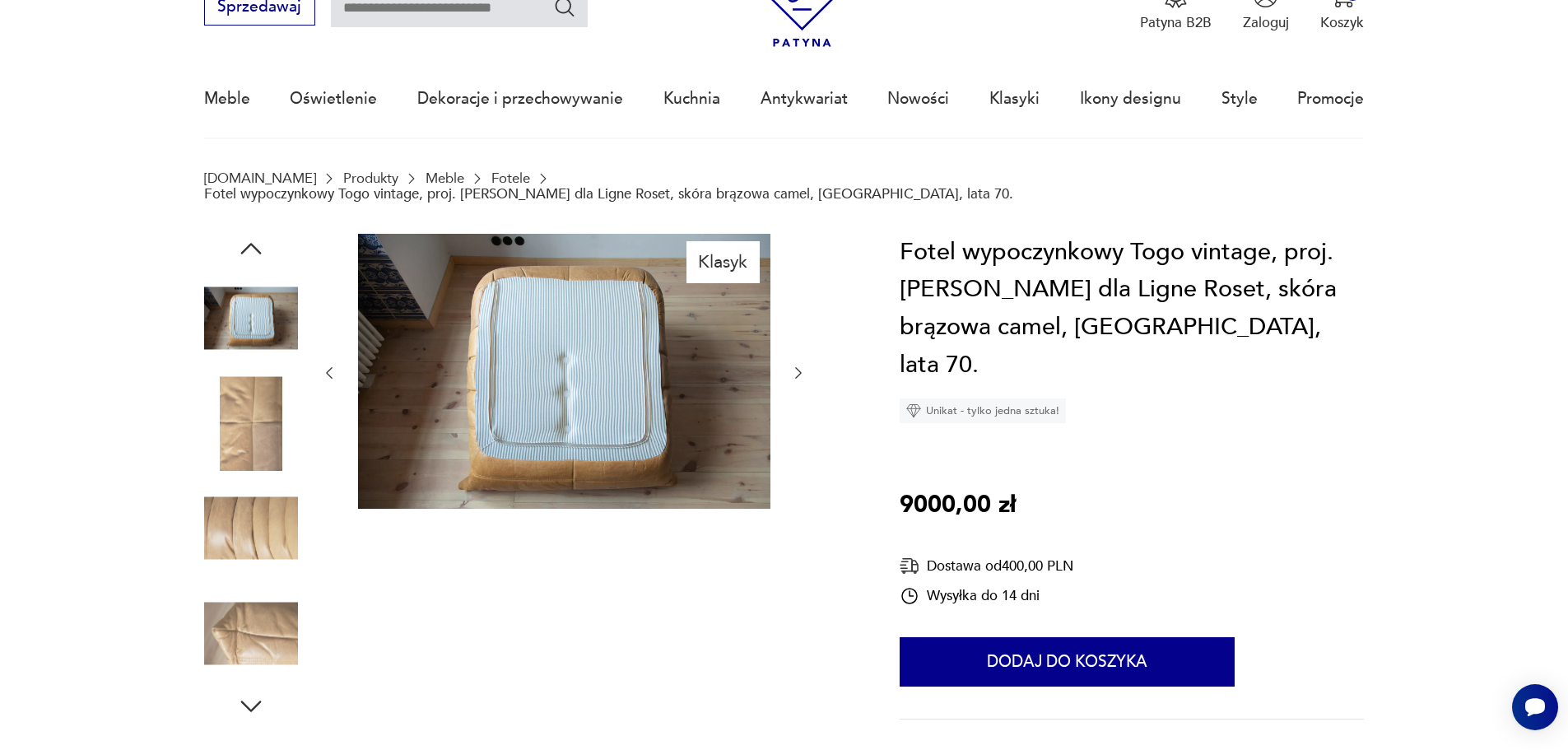
click at [249, 502] on img at bounding box center [251, 529] width 94 height 94
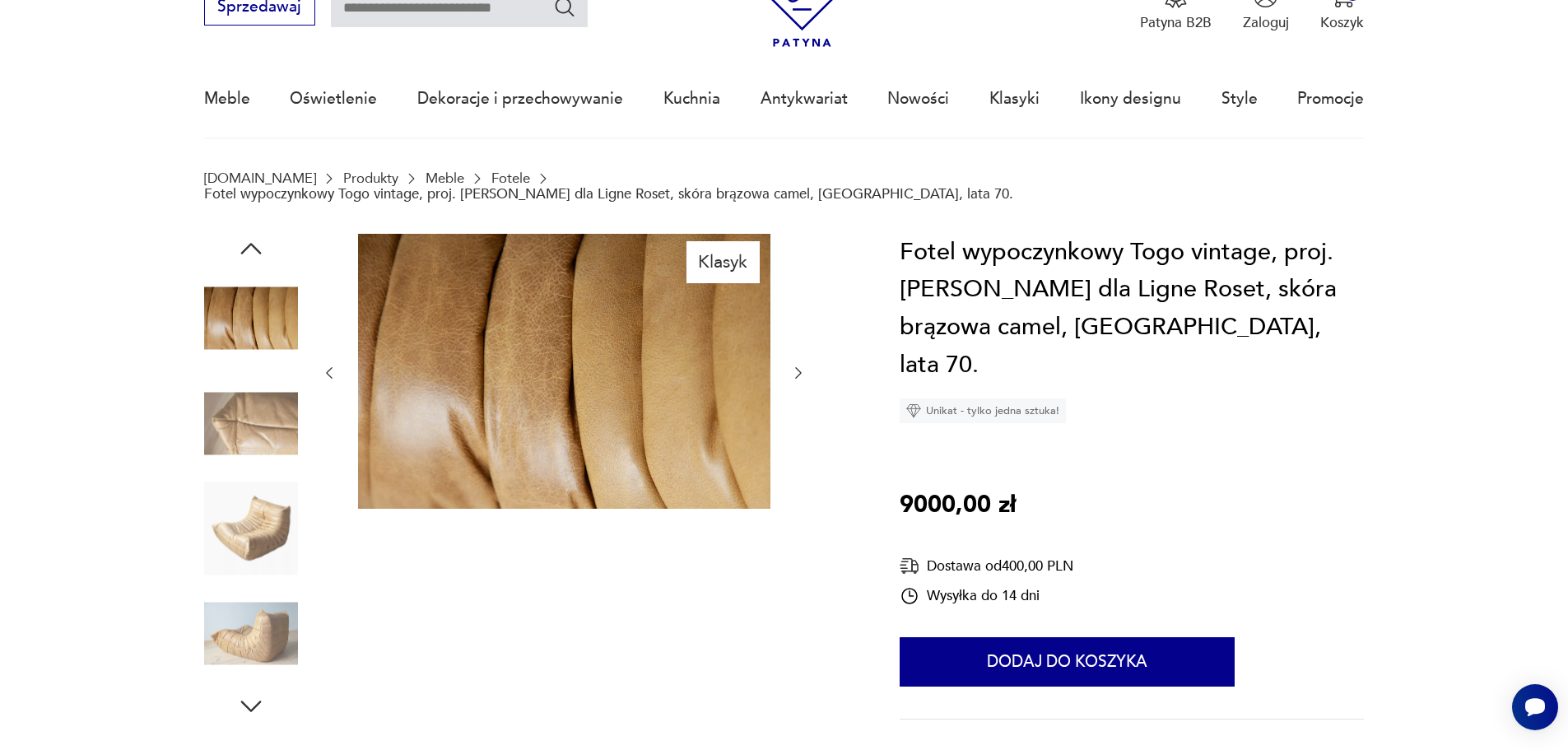
click at [256, 387] on img at bounding box center [251, 423] width 94 height 94
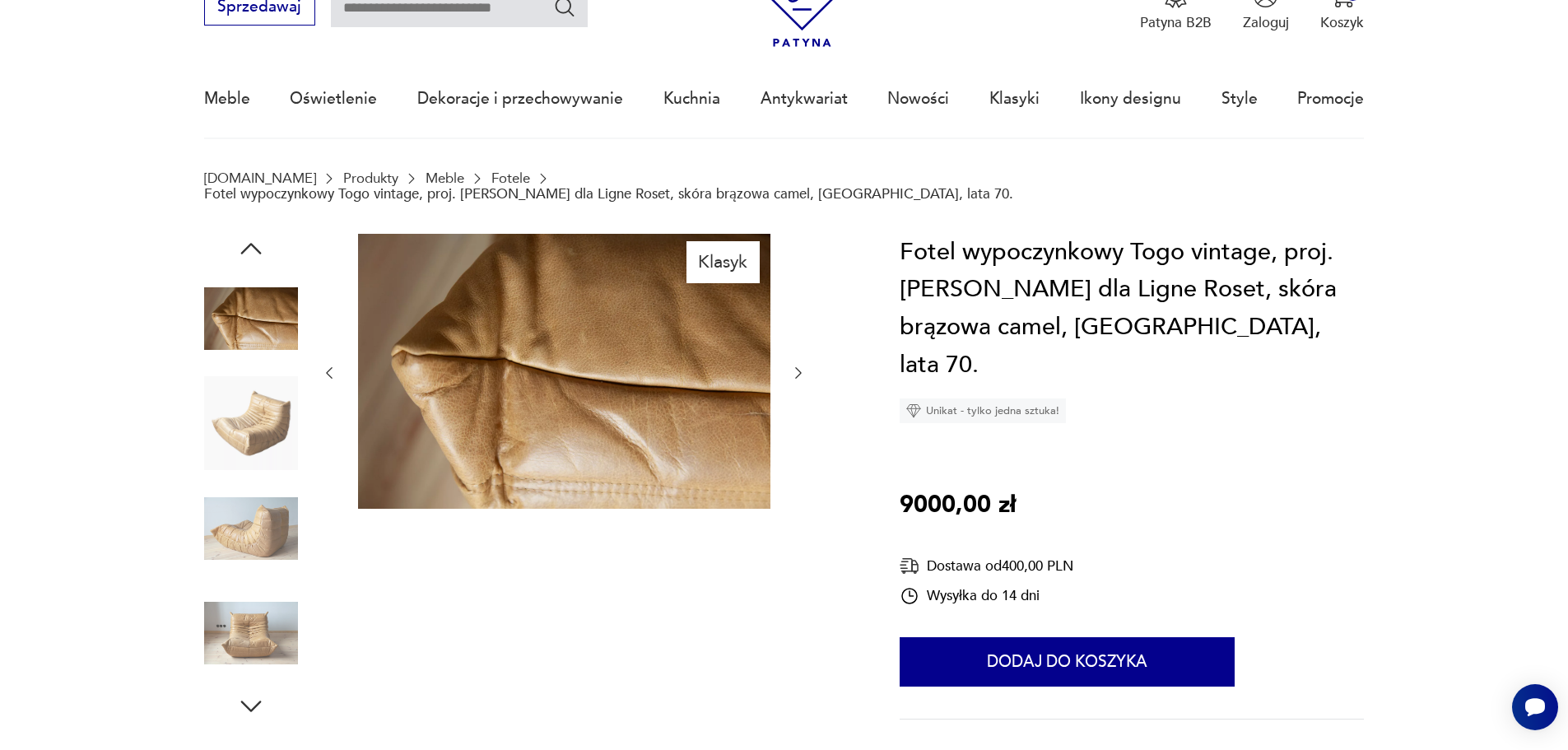
click at [274, 624] on img at bounding box center [251, 633] width 94 height 94
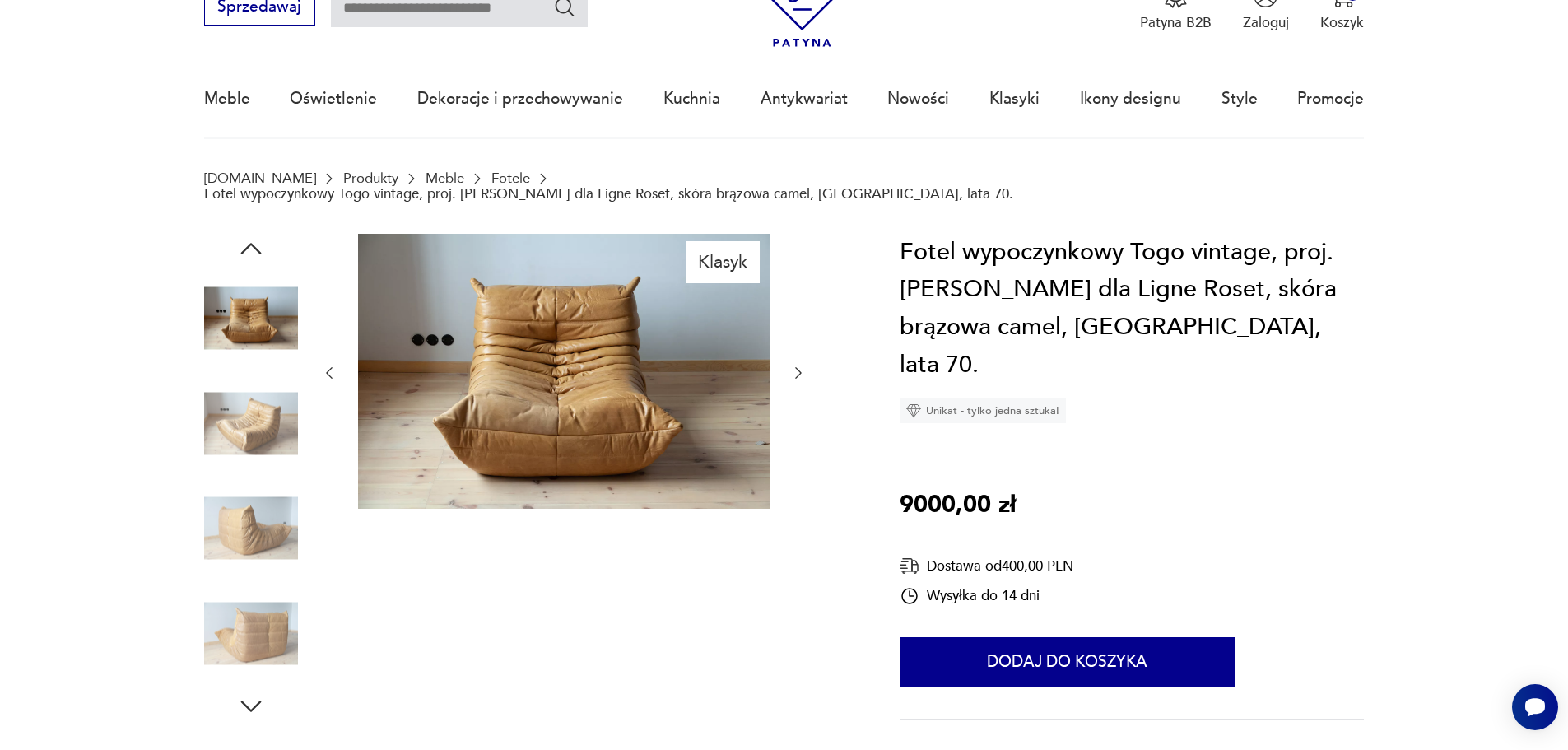
click at [274, 616] on img at bounding box center [251, 633] width 94 height 94
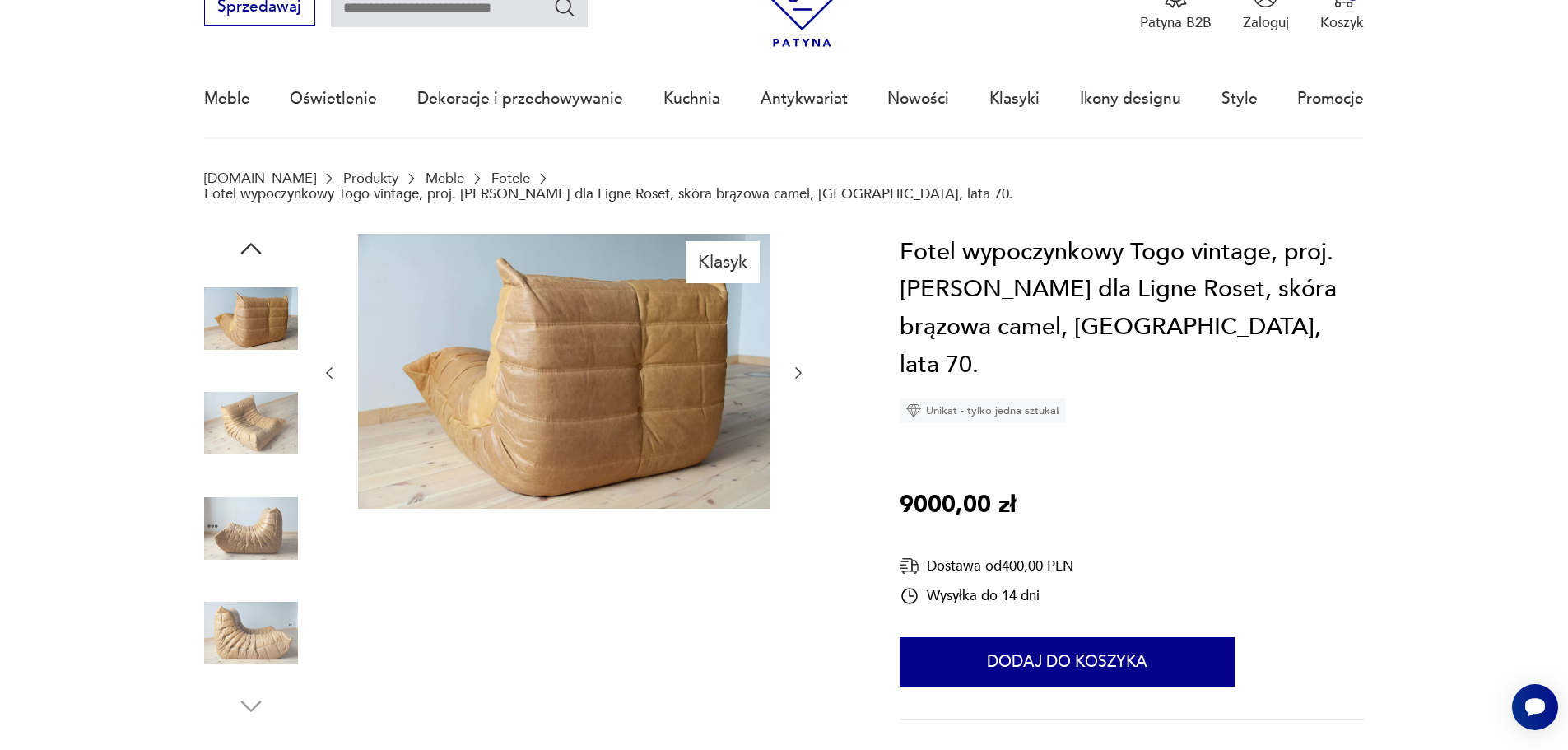
click at [273, 616] on img at bounding box center [251, 633] width 94 height 94
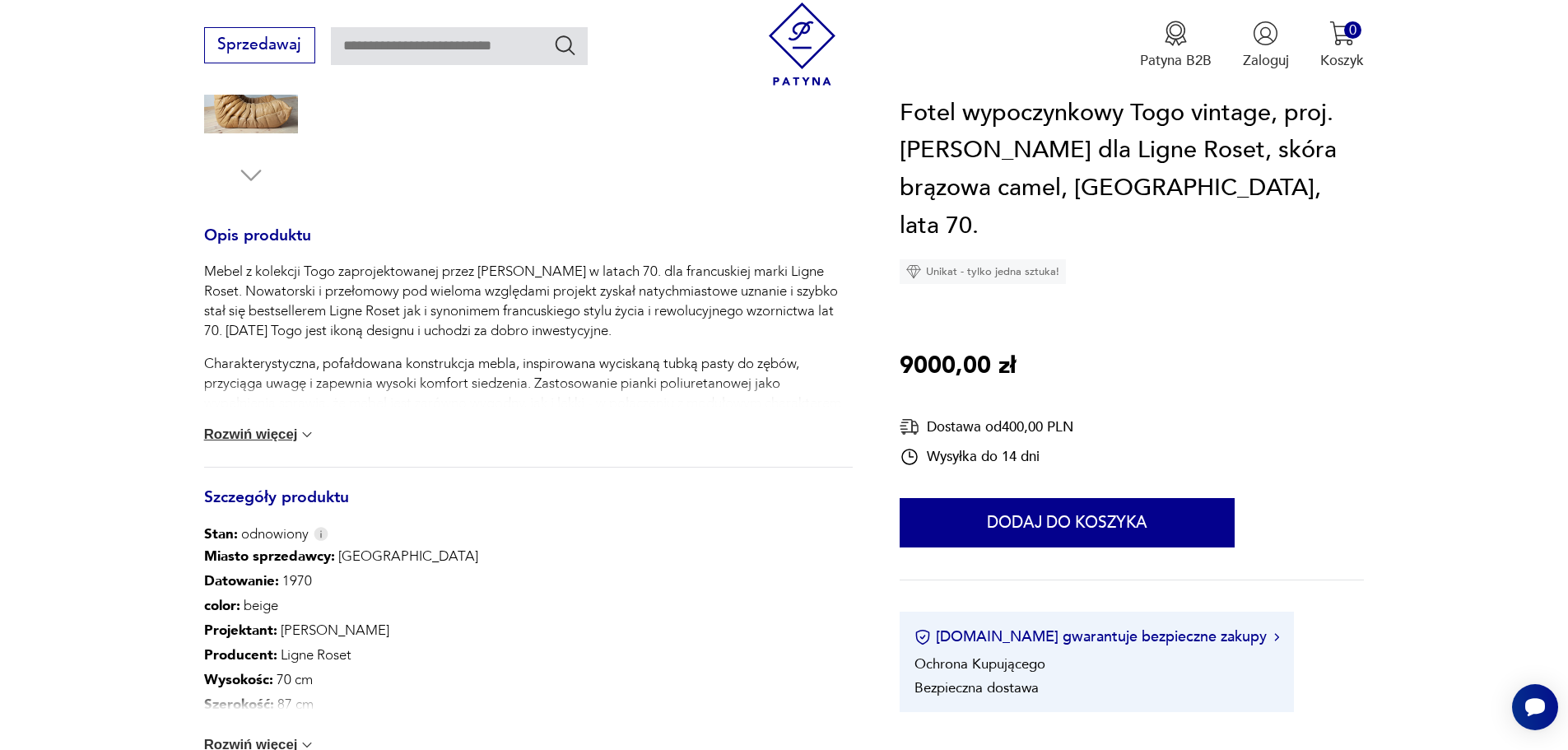
scroll to position [658, 0]
